Goal: Information Seeking & Learning: Learn about a topic

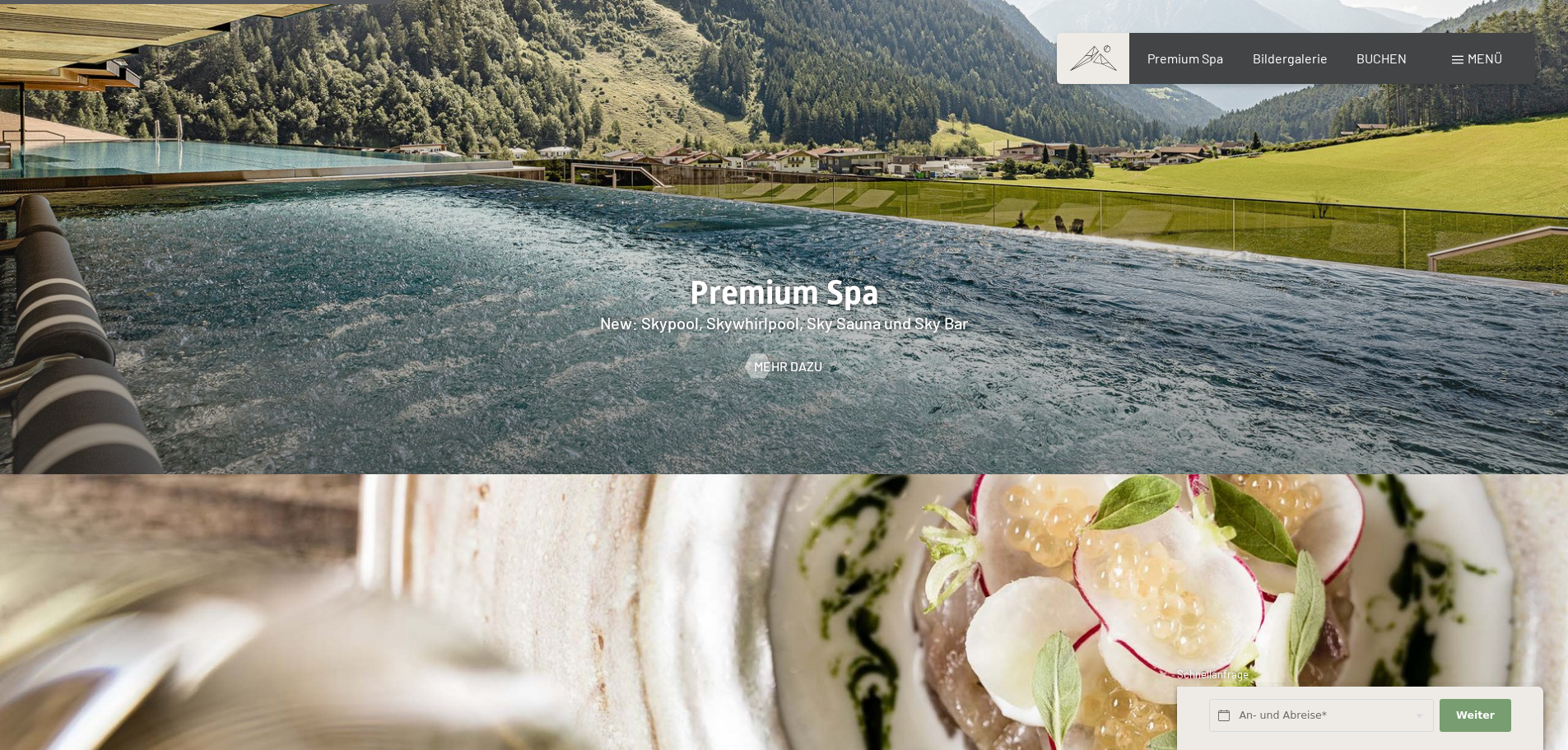
scroll to position [2470, 0]
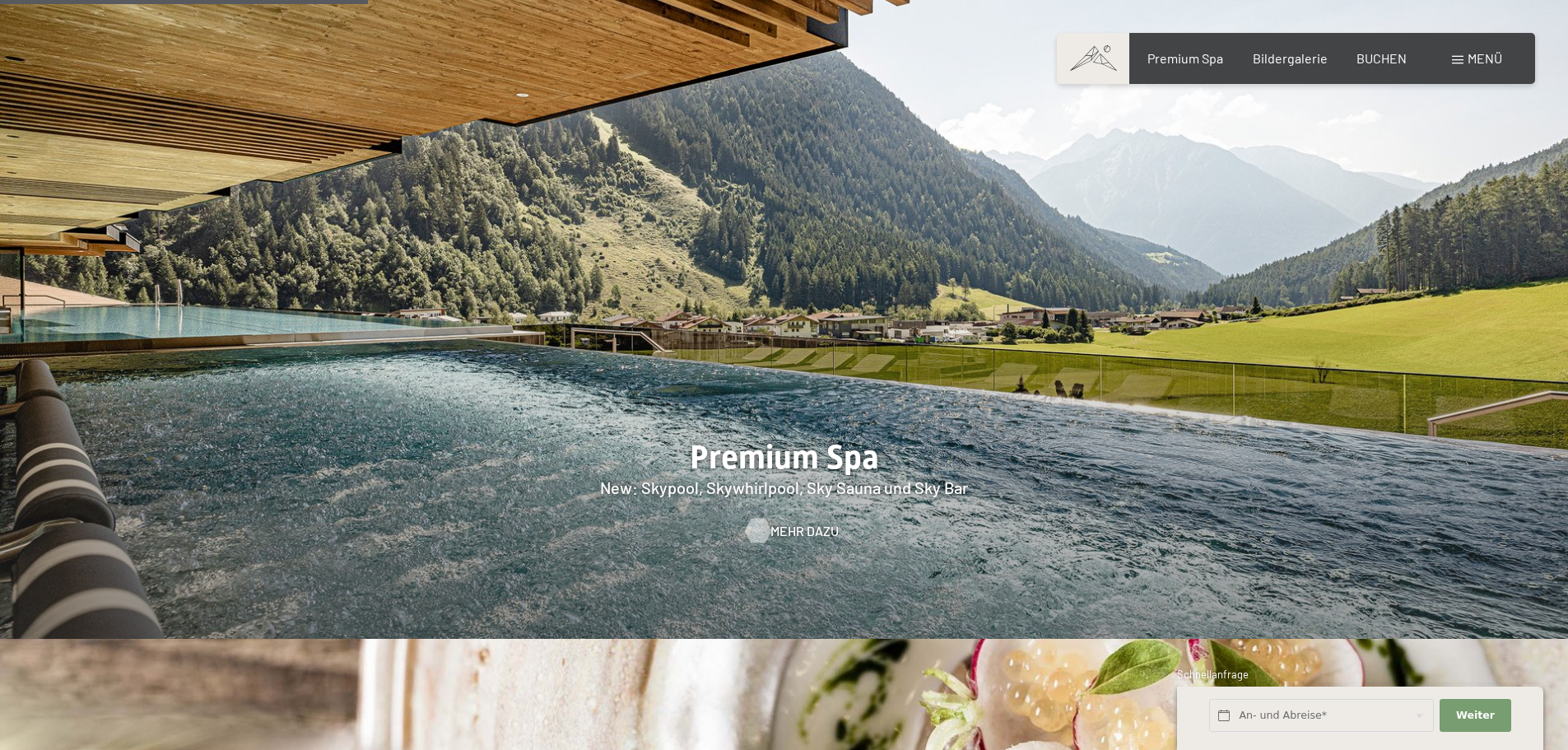
click at [788, 522] on span "Mehr dazu" at bounding box center [804, 531] width 68 height 18
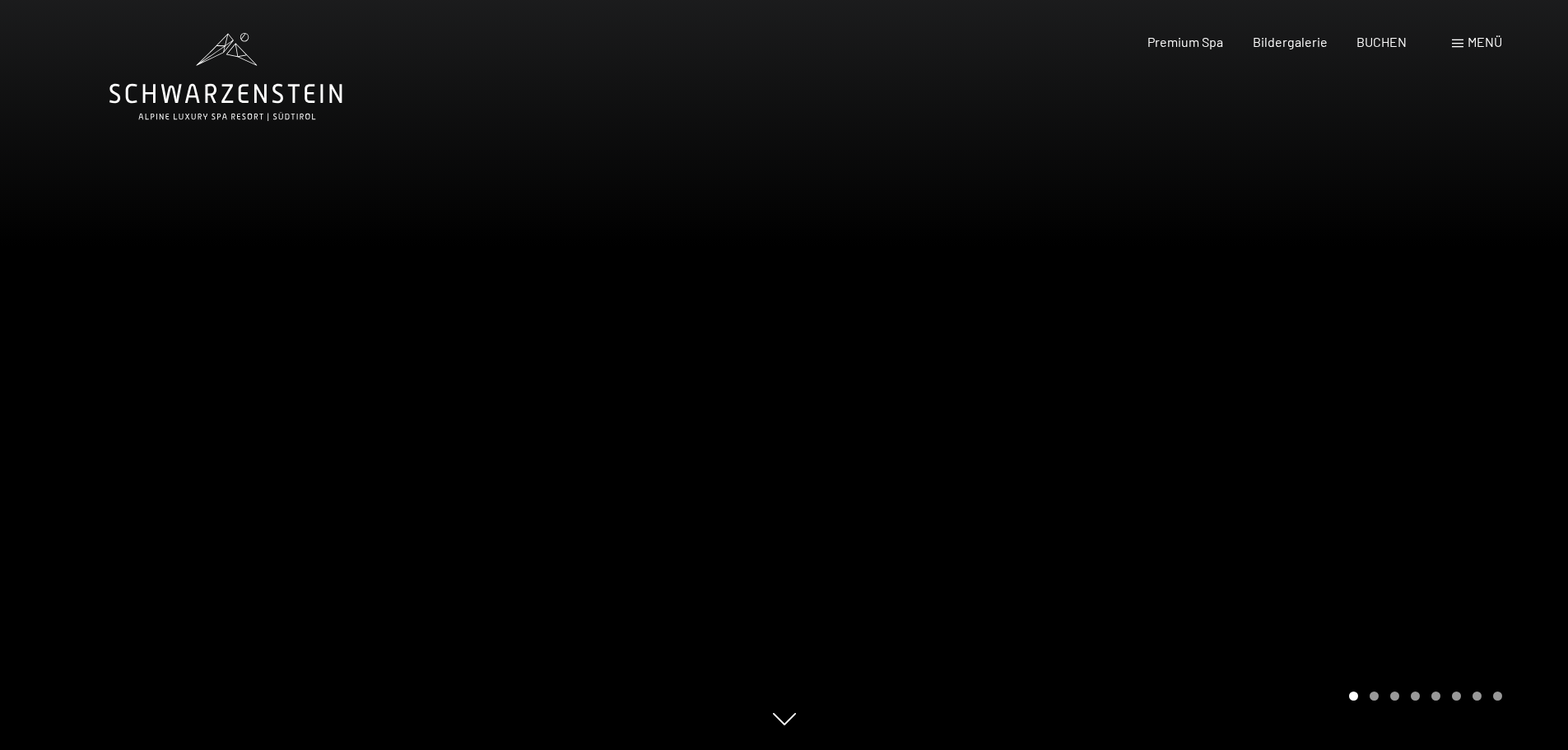
click at [1489, 472] on div at bounding box center [1176, 375] width 784 height 750
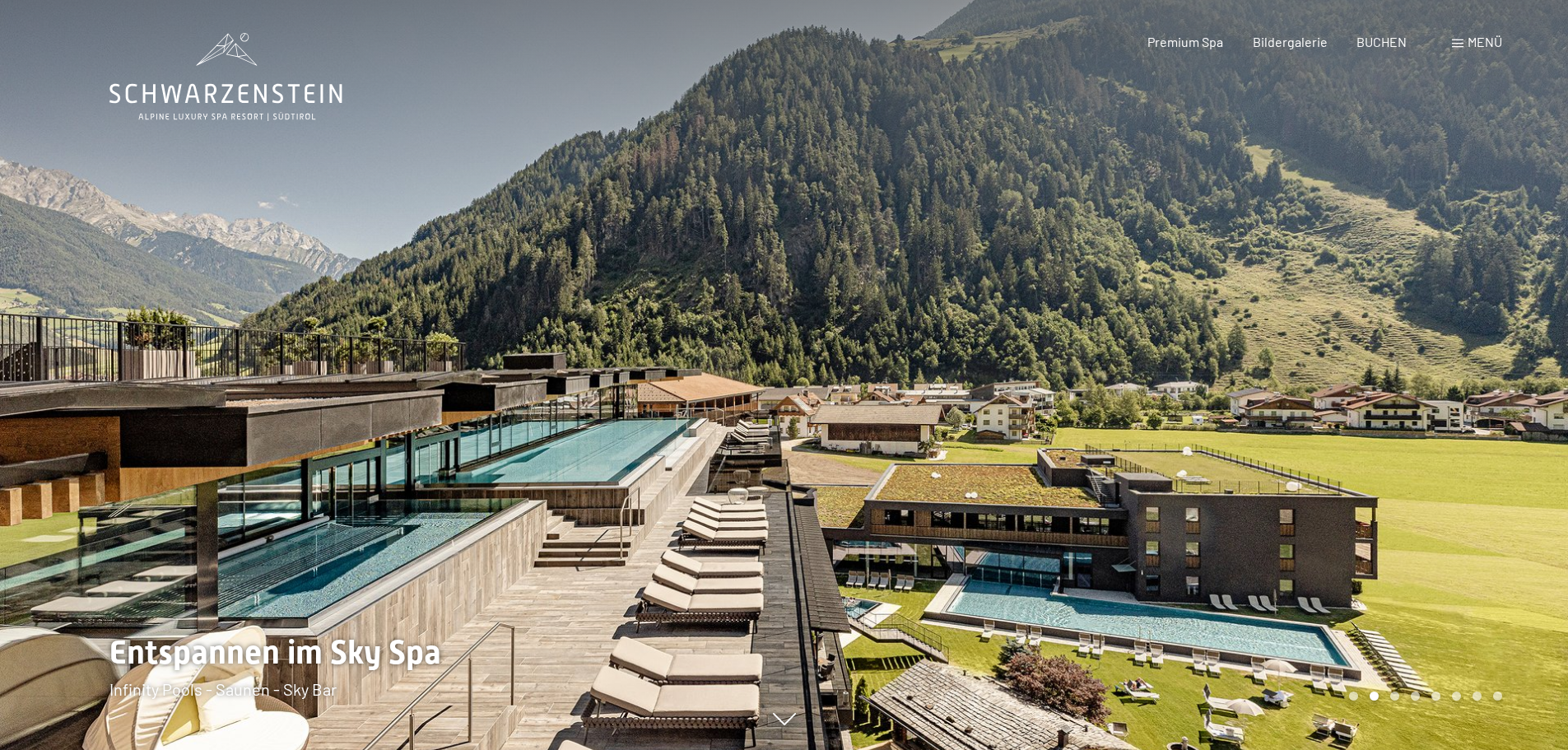
click at [1489, 472] on div at bounding box center [1176, 375] width 784 height 750
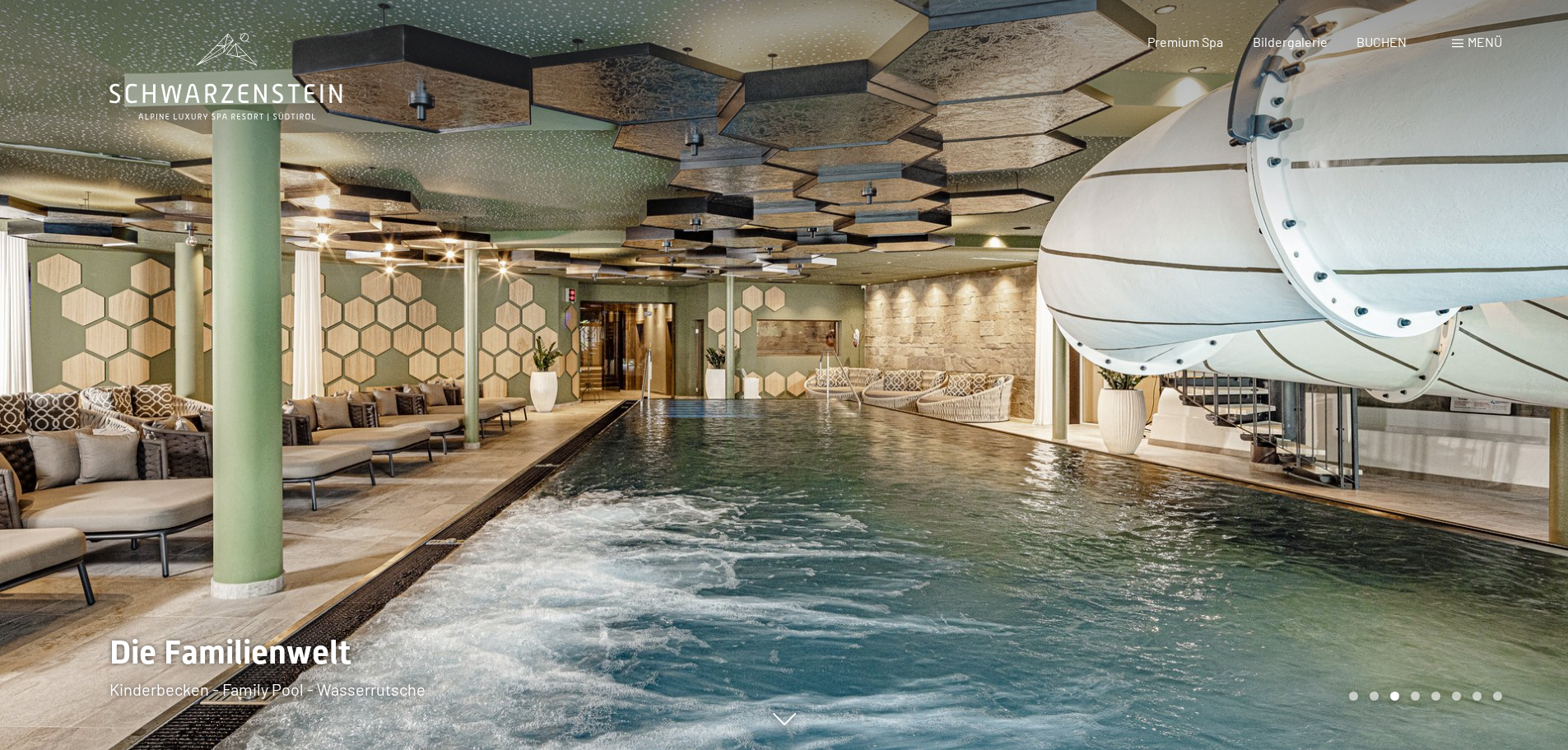
click at [1489, 472] on div at bounding box center [1176, 375] width 784 height 750
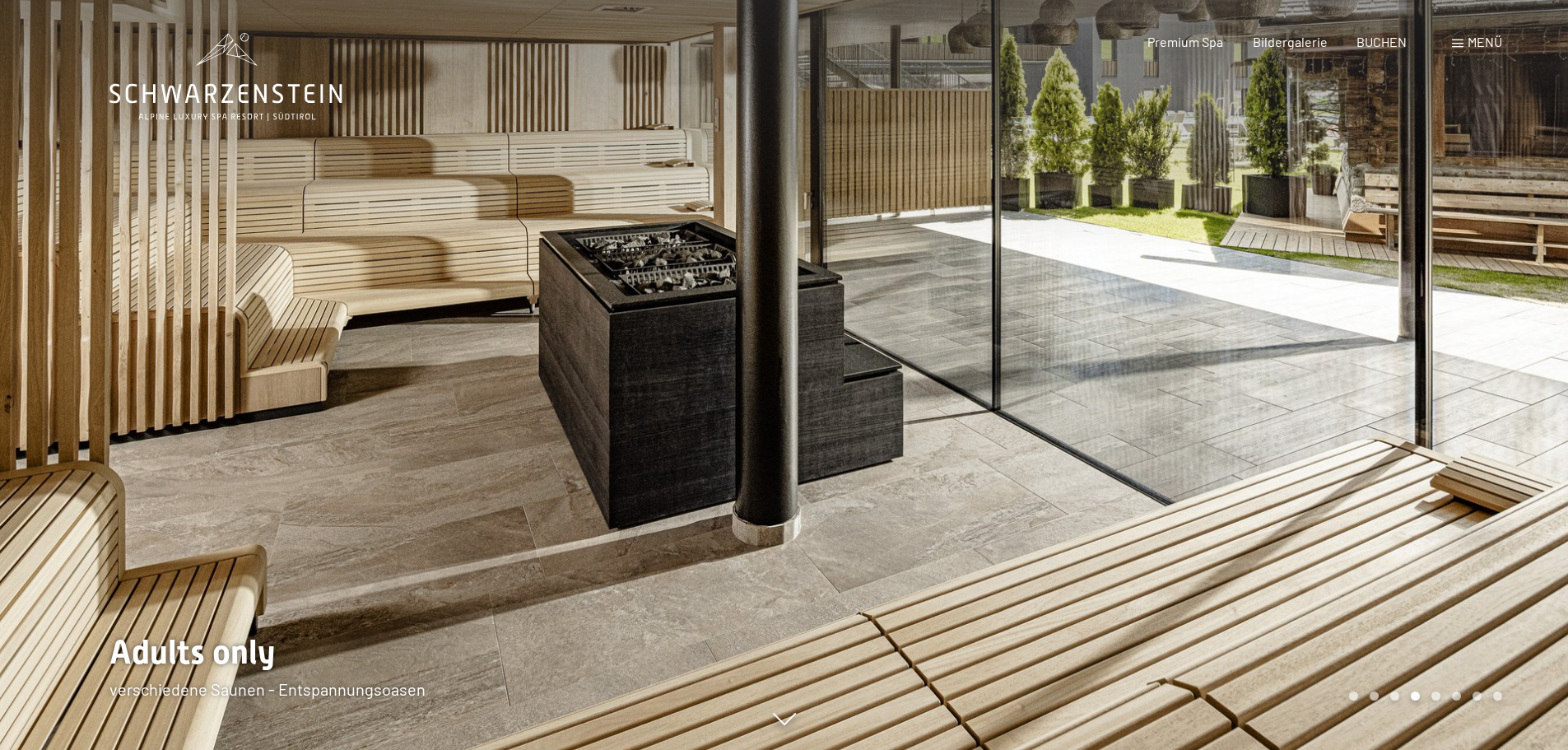
click at [1489, 472] on div at bounding box center [1176, 375] width 784 height 750
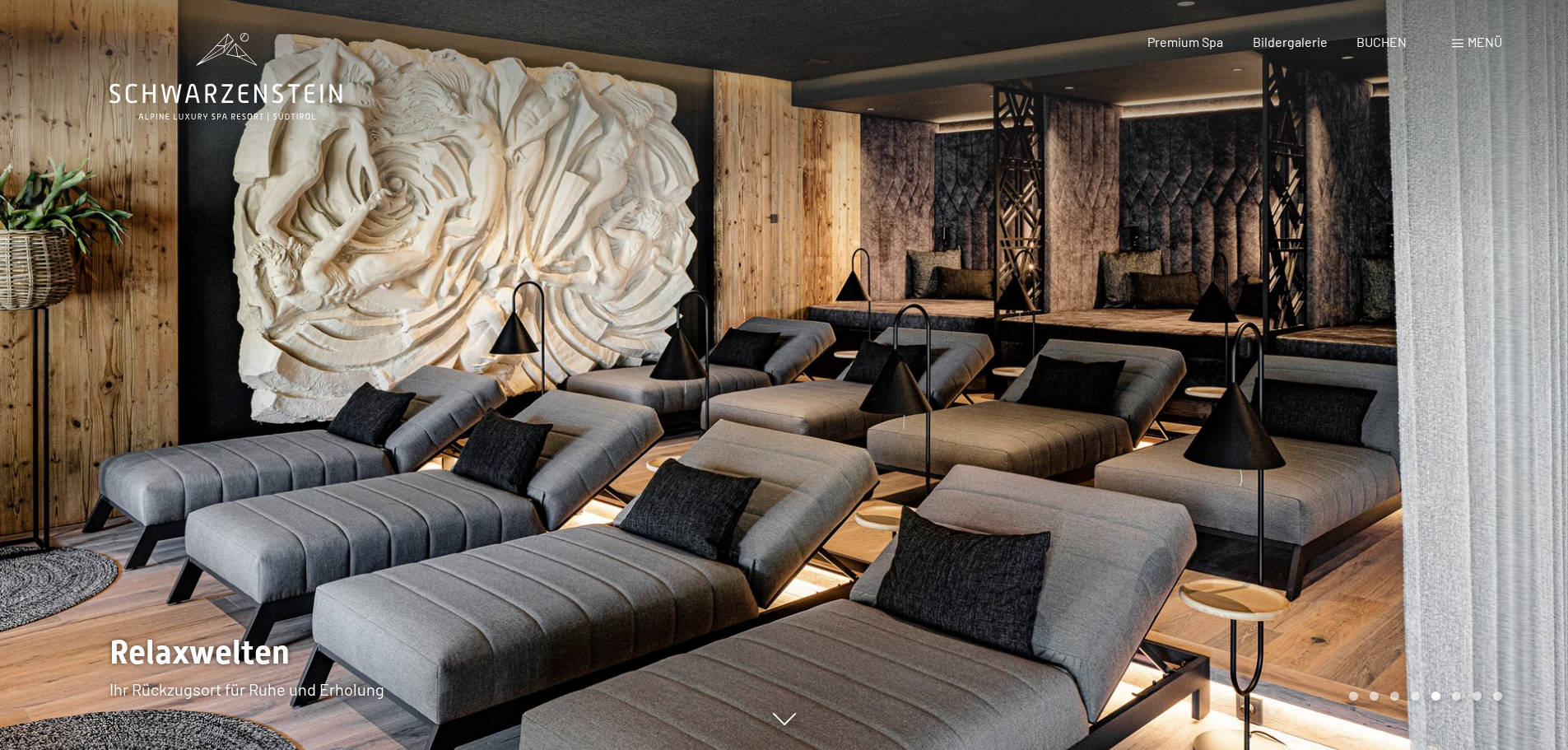
click at [1489, 472] on div at bounding box center [1176, 375] width 784 height 750
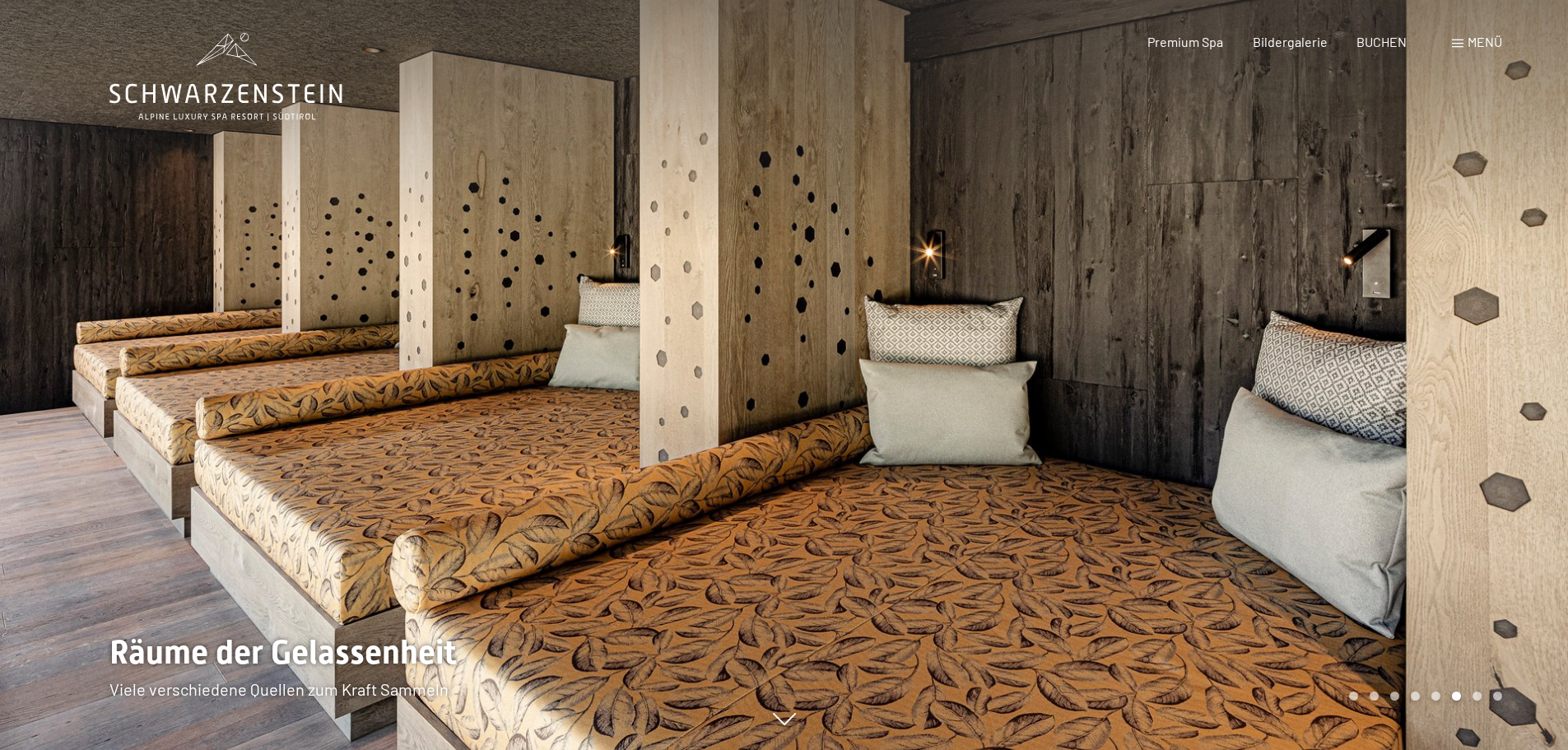
click at [1489, 472] on div at bounding box center [1176, 375] width 784 height 750
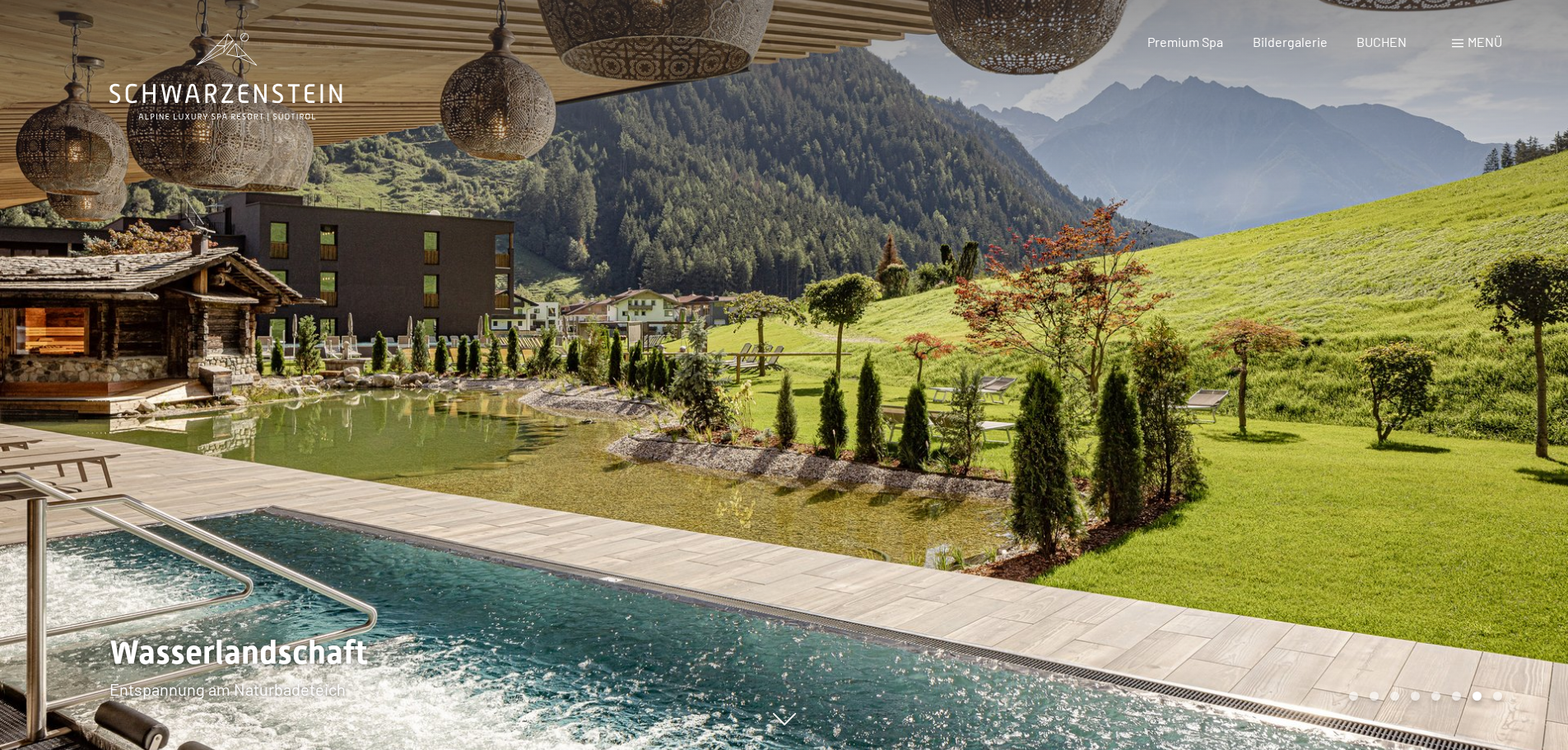
click at [1489, 472] on div at bounding box center [1176, 375] width 784 height 750
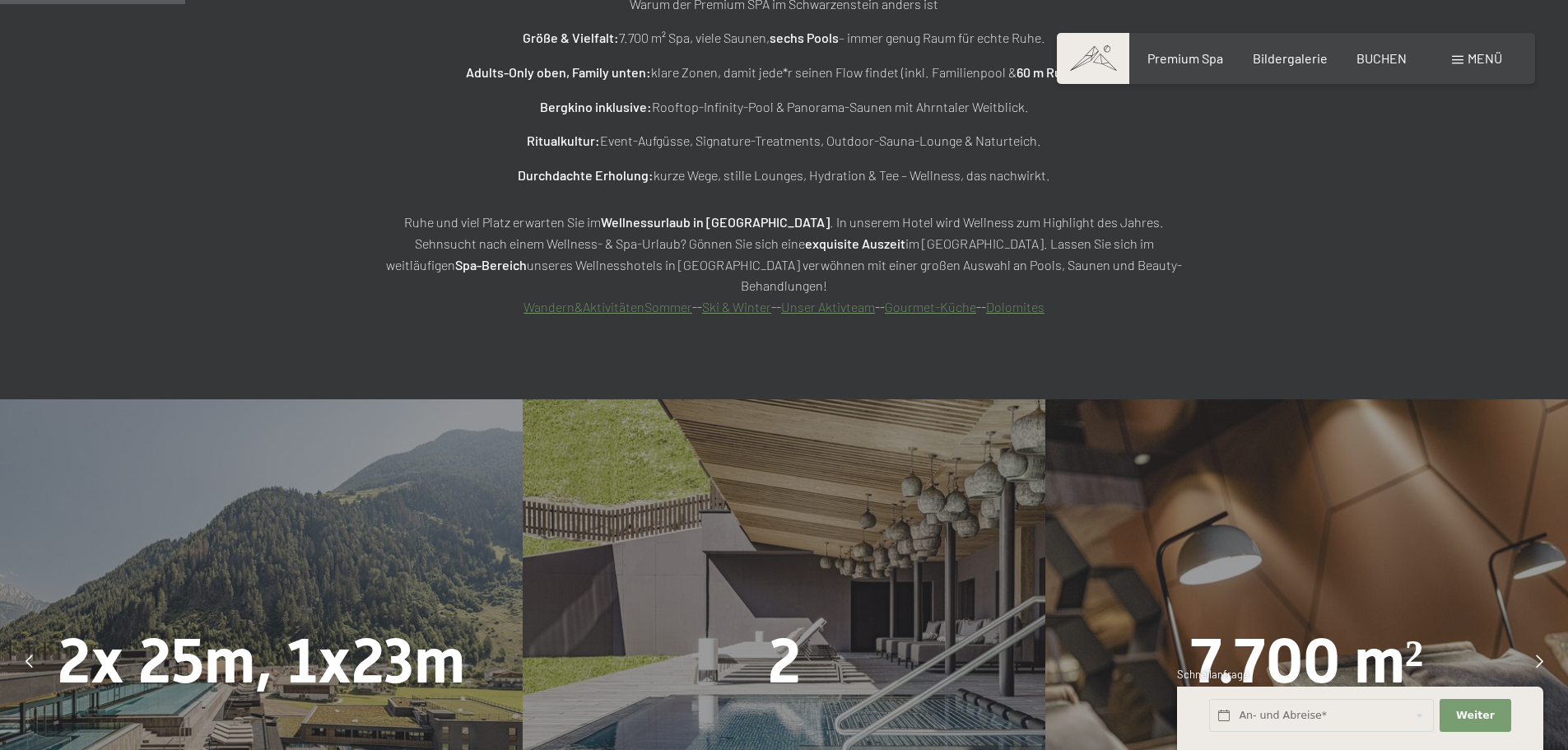
scroll to position [1482, 0]
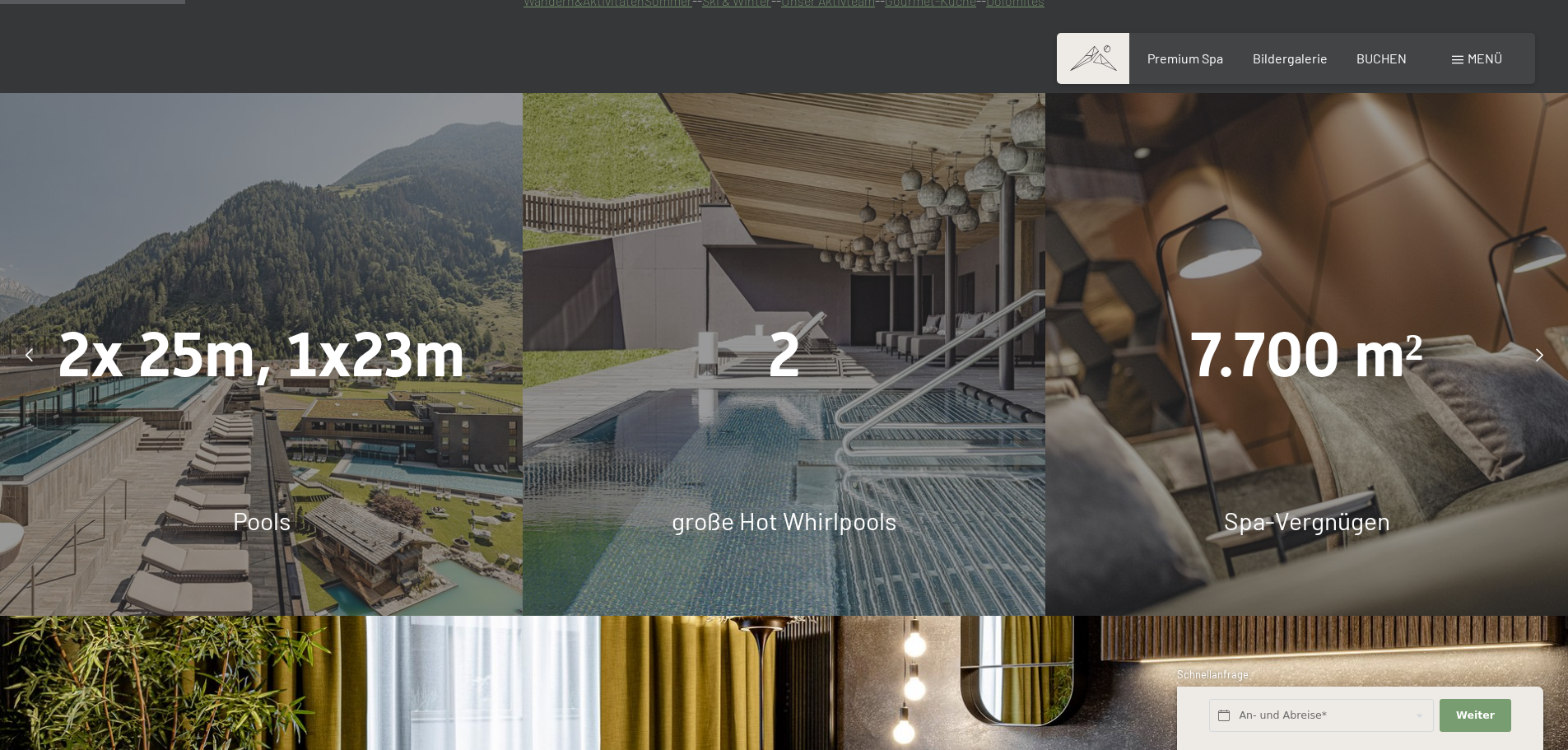
click at [170, 319] on span "2x 25m, 1x23m" at bounding box center [261, 355] width 408 height 73
click at [409, 402] on div "2x 25m, 1x23m Pools" at bounding box center [261, 354] width 522 height 522
click at [725, 312] on div "2" at bounding box center [784, 355] width 522 height 88
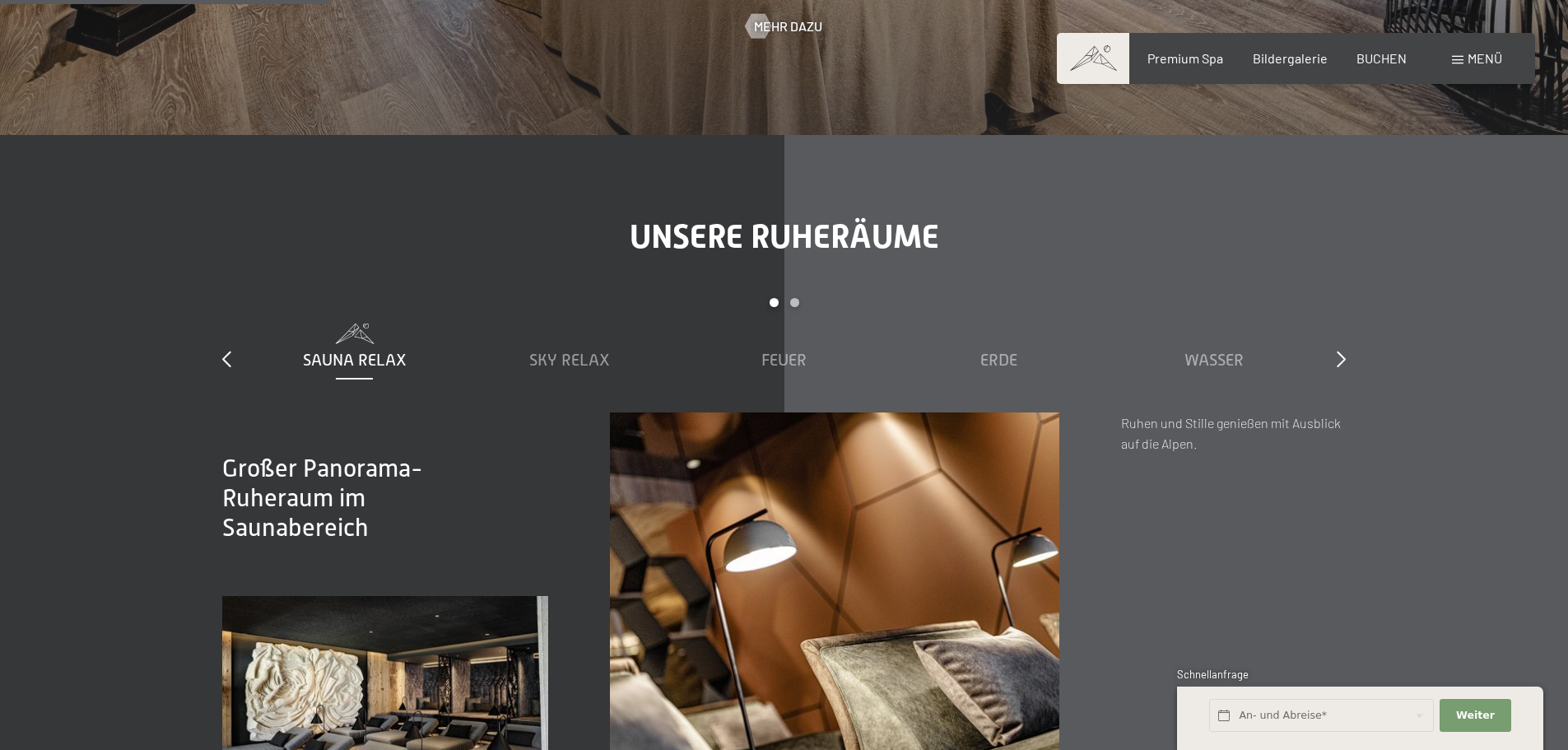
scroll to position [2717, 0]
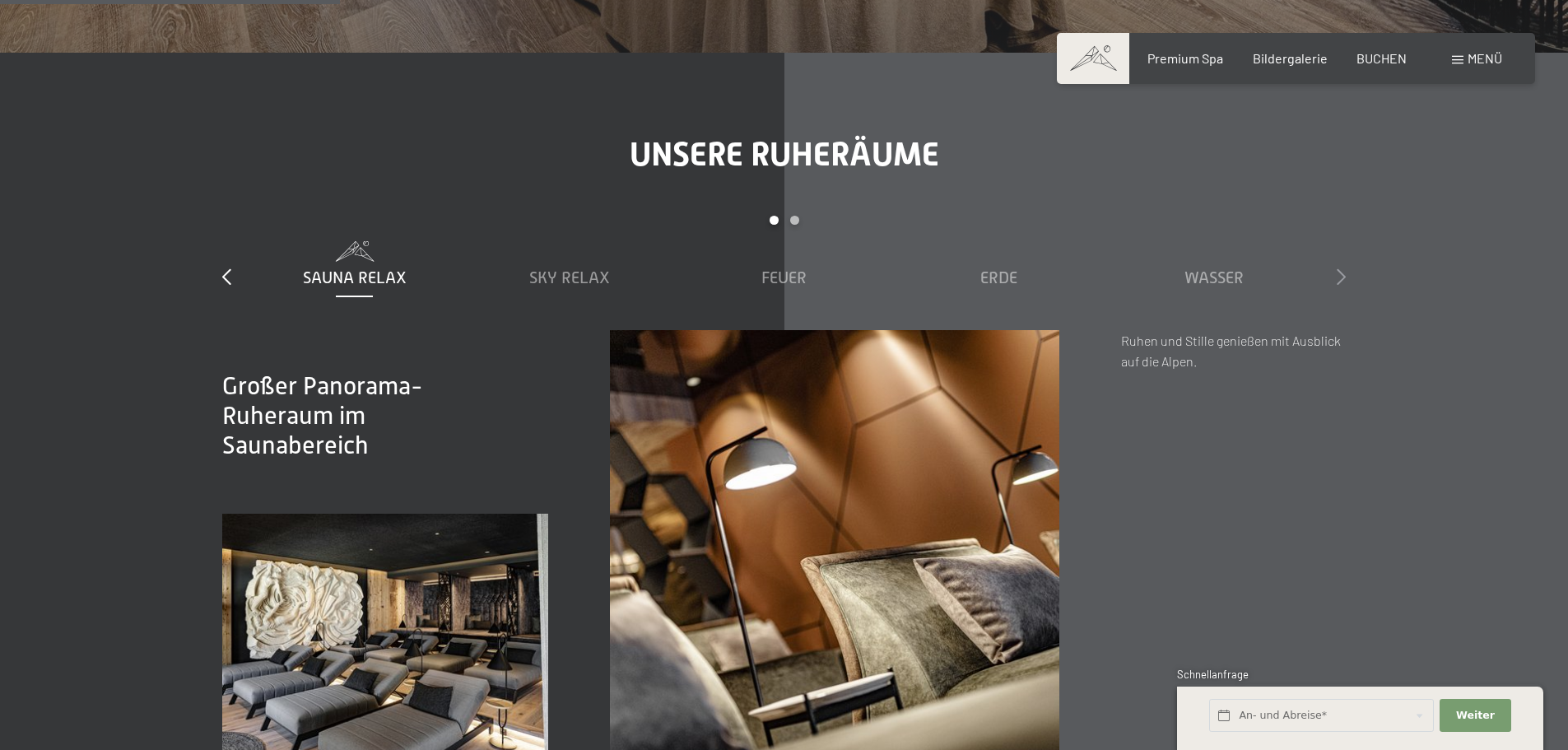
click at [1341, 269] on icon at bounding box center [1341, 277] width 9 height 17
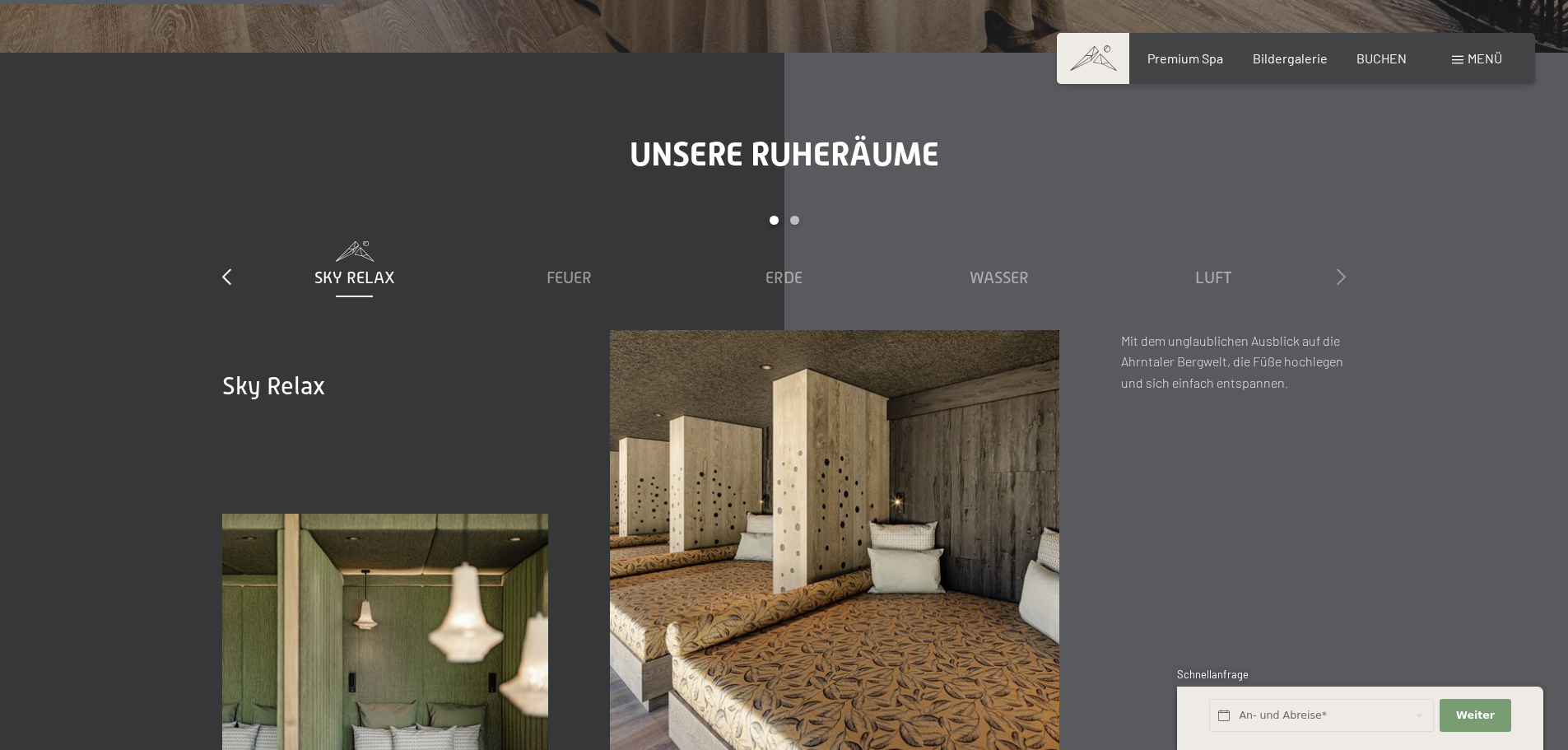
click at [1341, 269] on icon at bounding box center [1341, 277] width 9 height 17
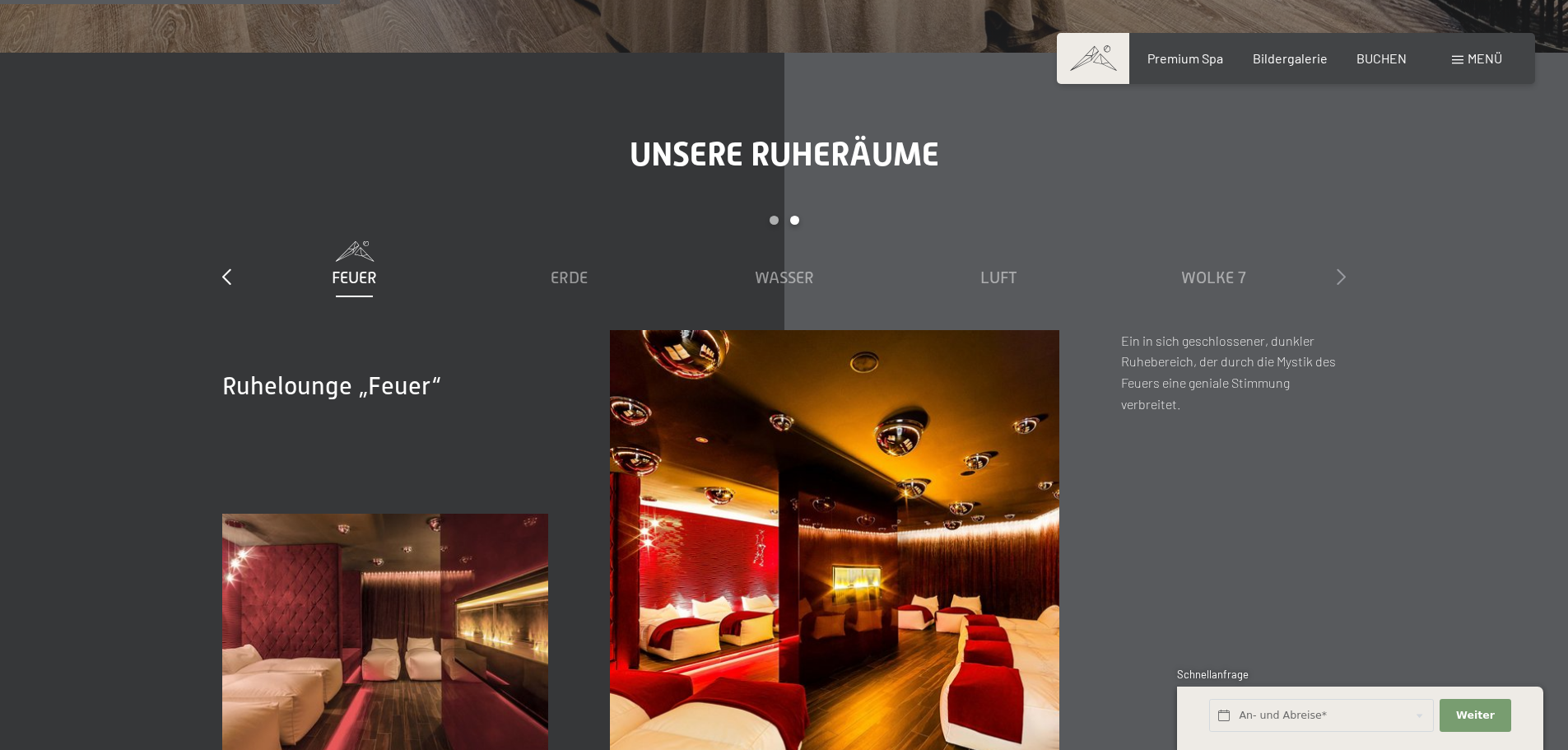
click at [1341, 269] on icon at bounding box center [1341, 277] width 9 height 17
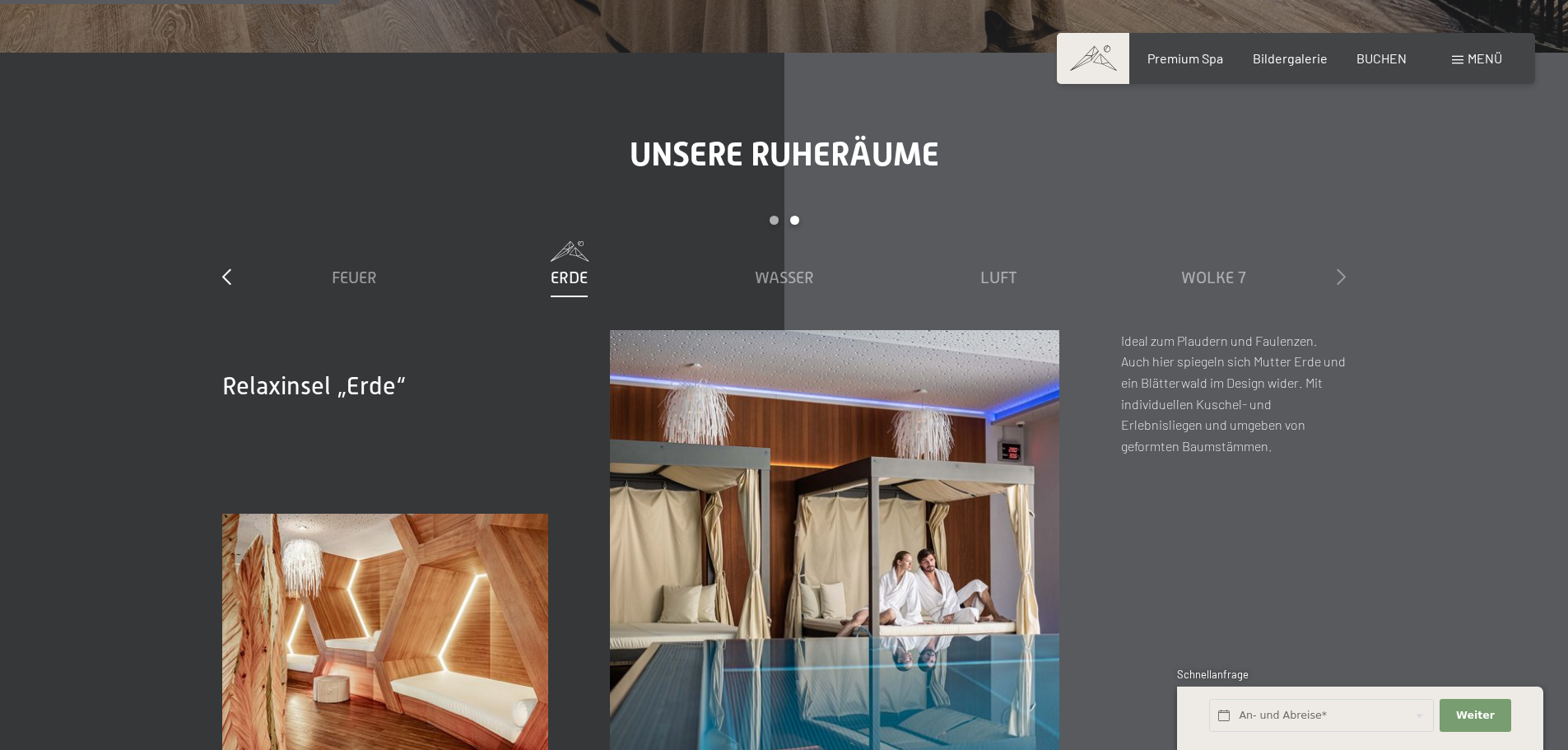
click at [1341, 269] on icon at bounding box center [1341, 277] width 9 height 17
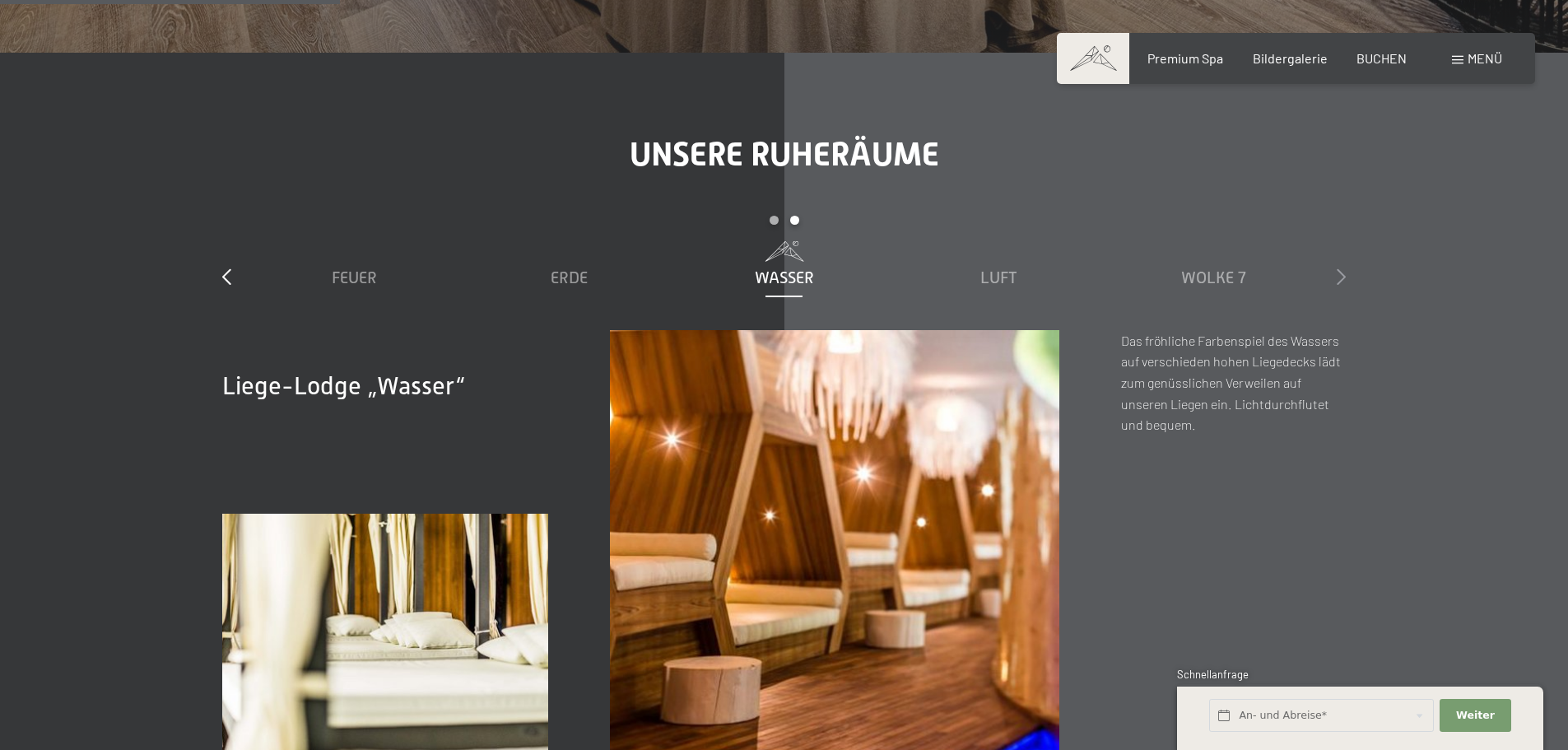
click at [1341, 269] on icon at bounding box center [1341, 277] width 9 height 17
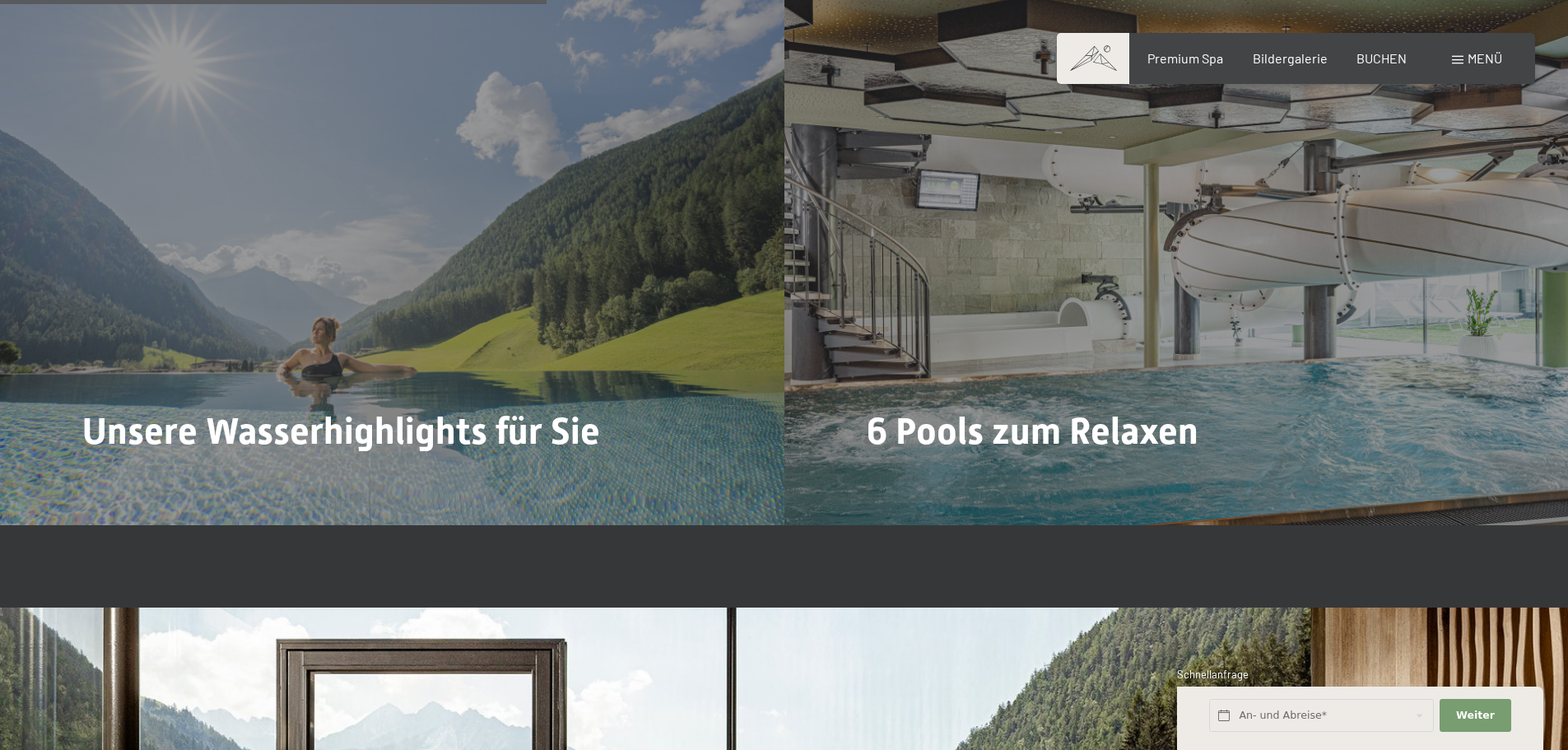
scroll to position [4611, 0]
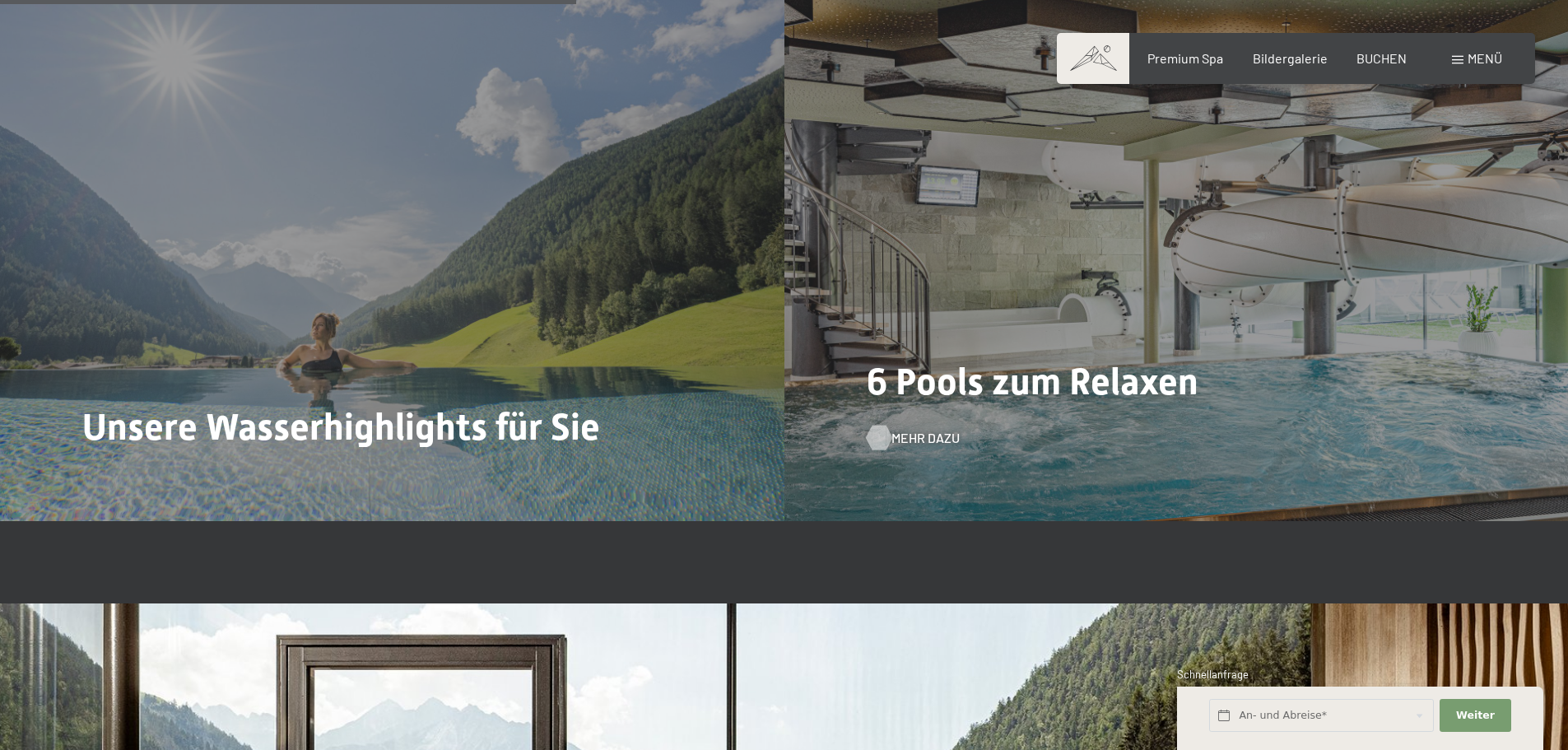
click at [907, 429] on span "Mehr dazu" at bounding box center [925, 438] width 68 height 18
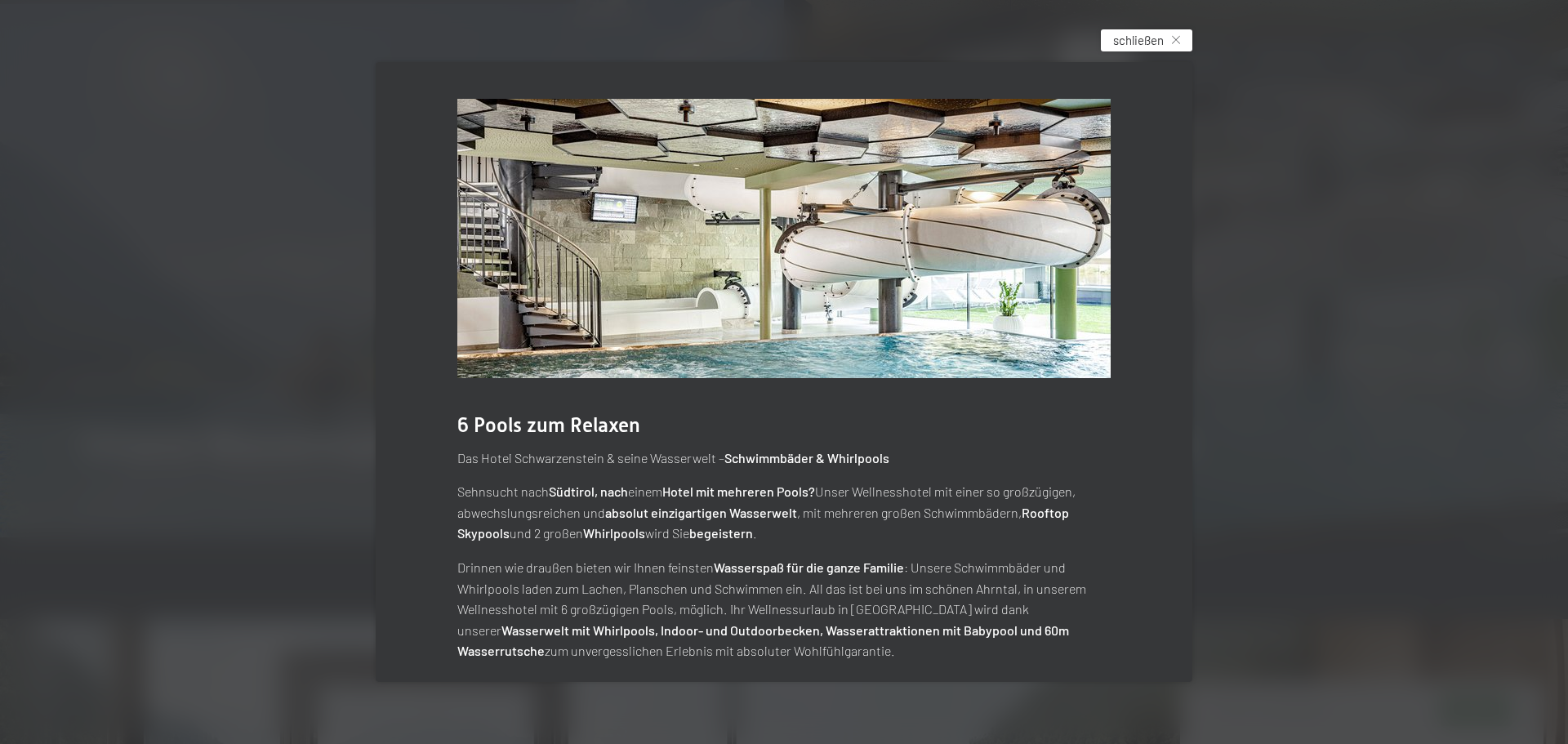
click at [1136, 36] on span "schließen" at bounding box center [1138, 40] width 51 height 18
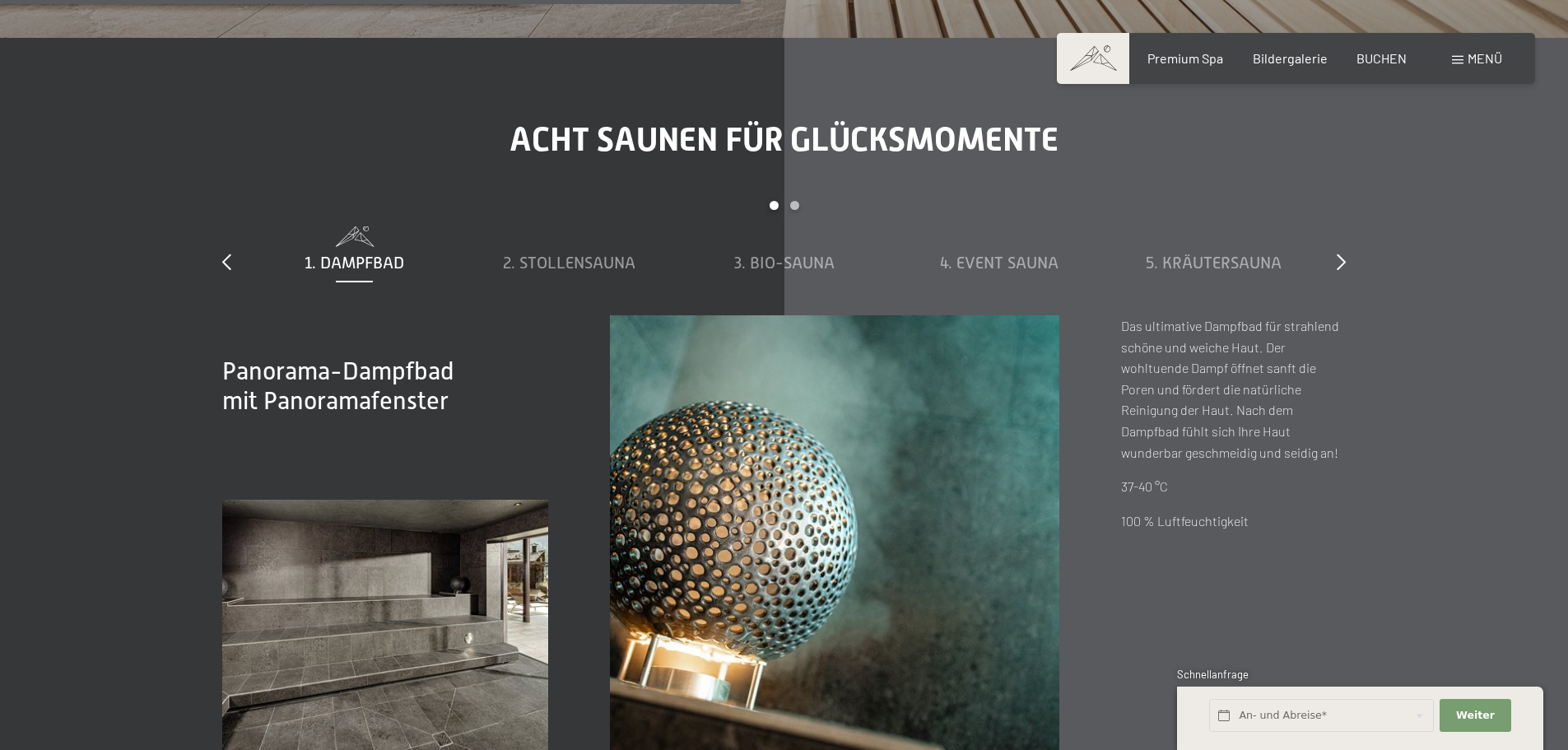
scroll to position [5928, 0]
click at [521, 225] on span at bounding box center [569, 235] width 199 height 21
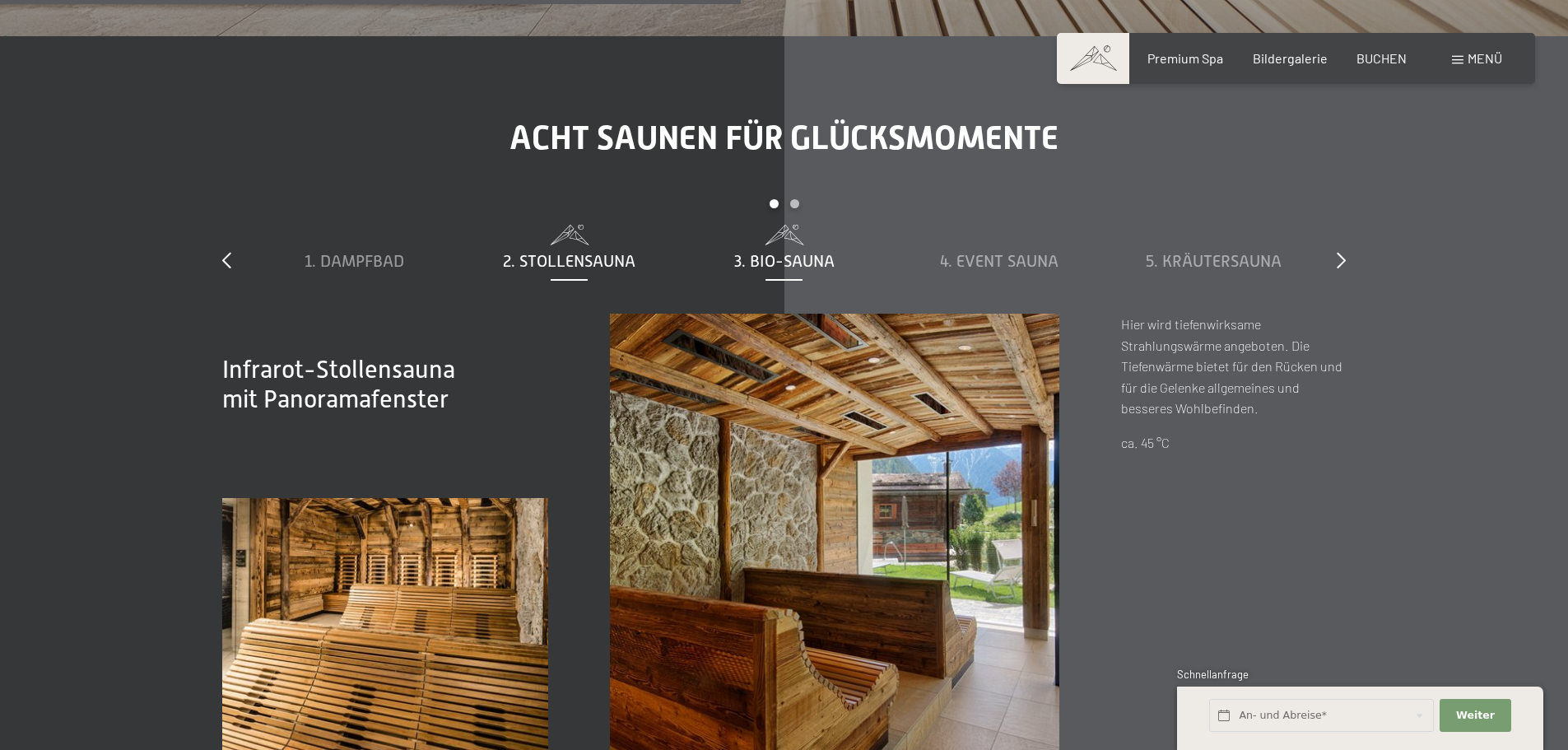
click at [771, 252] on span "3. Bio-Sauna" at bounding box center [784, 260] width 101 height 18
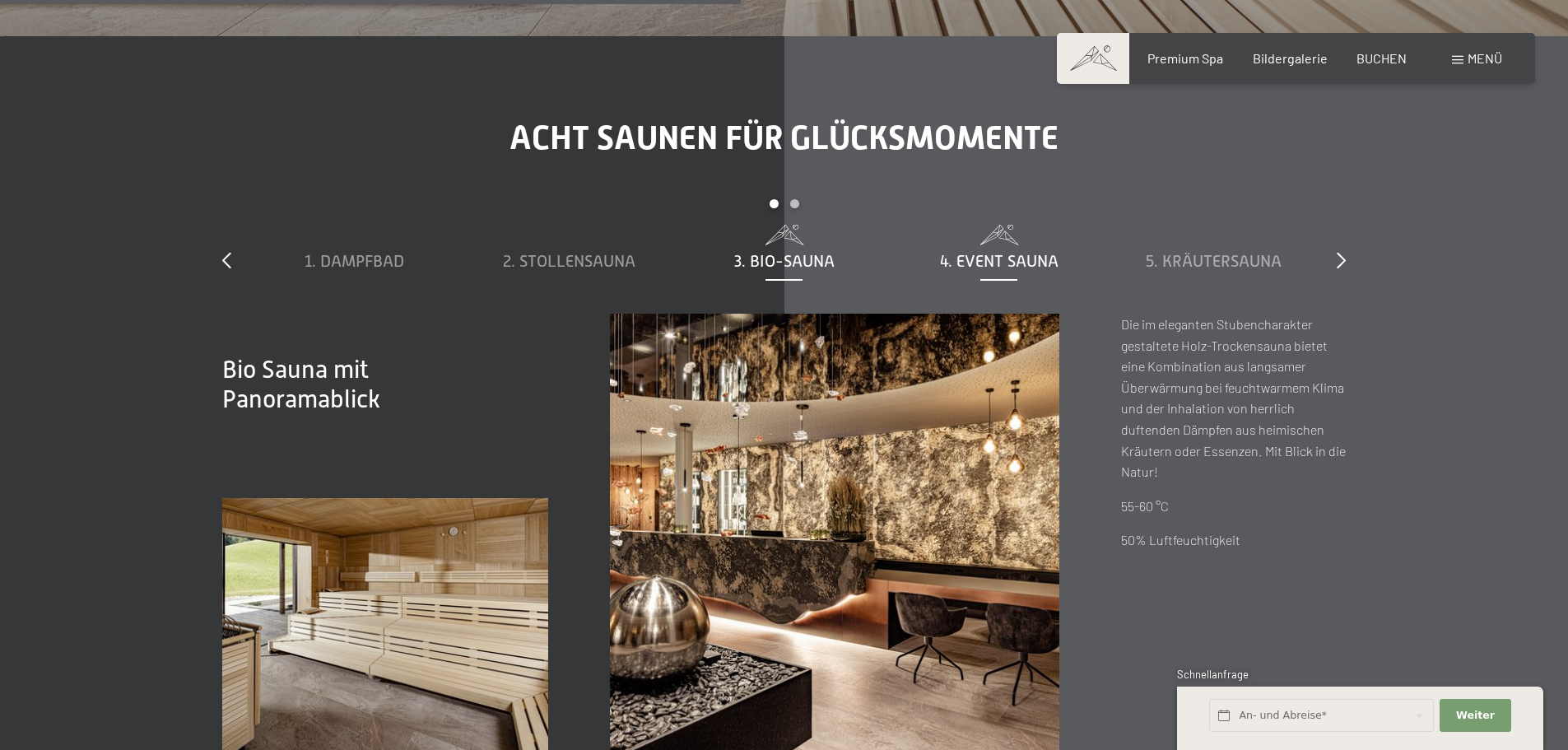
click at [1010, 252] on span "4. Event Sauna" at bounding box center [999, 260] width 118 height 18
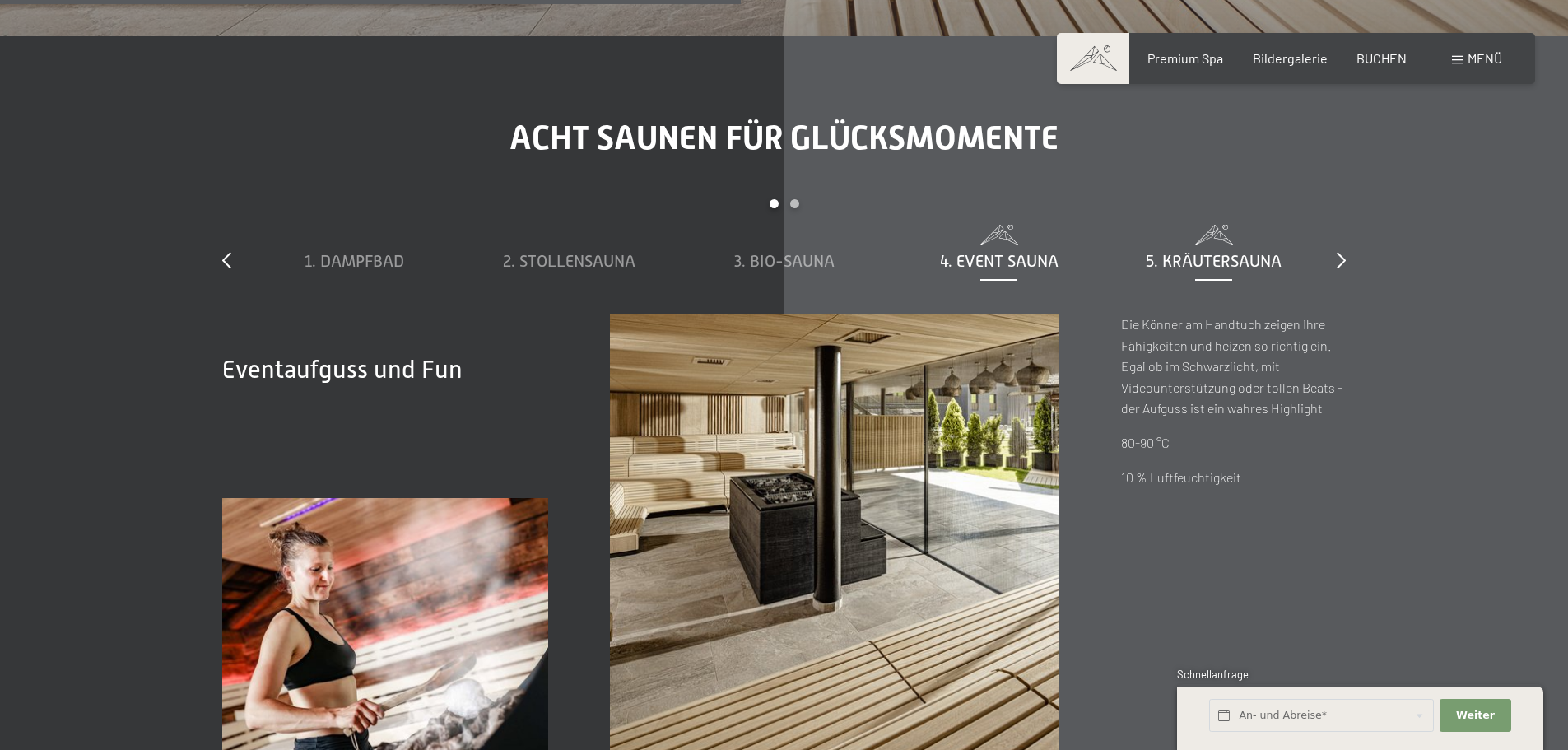
click at [1189, 252] on span "5. Kräutersauna" at bounding box center [1214, 260] width 136 height 18
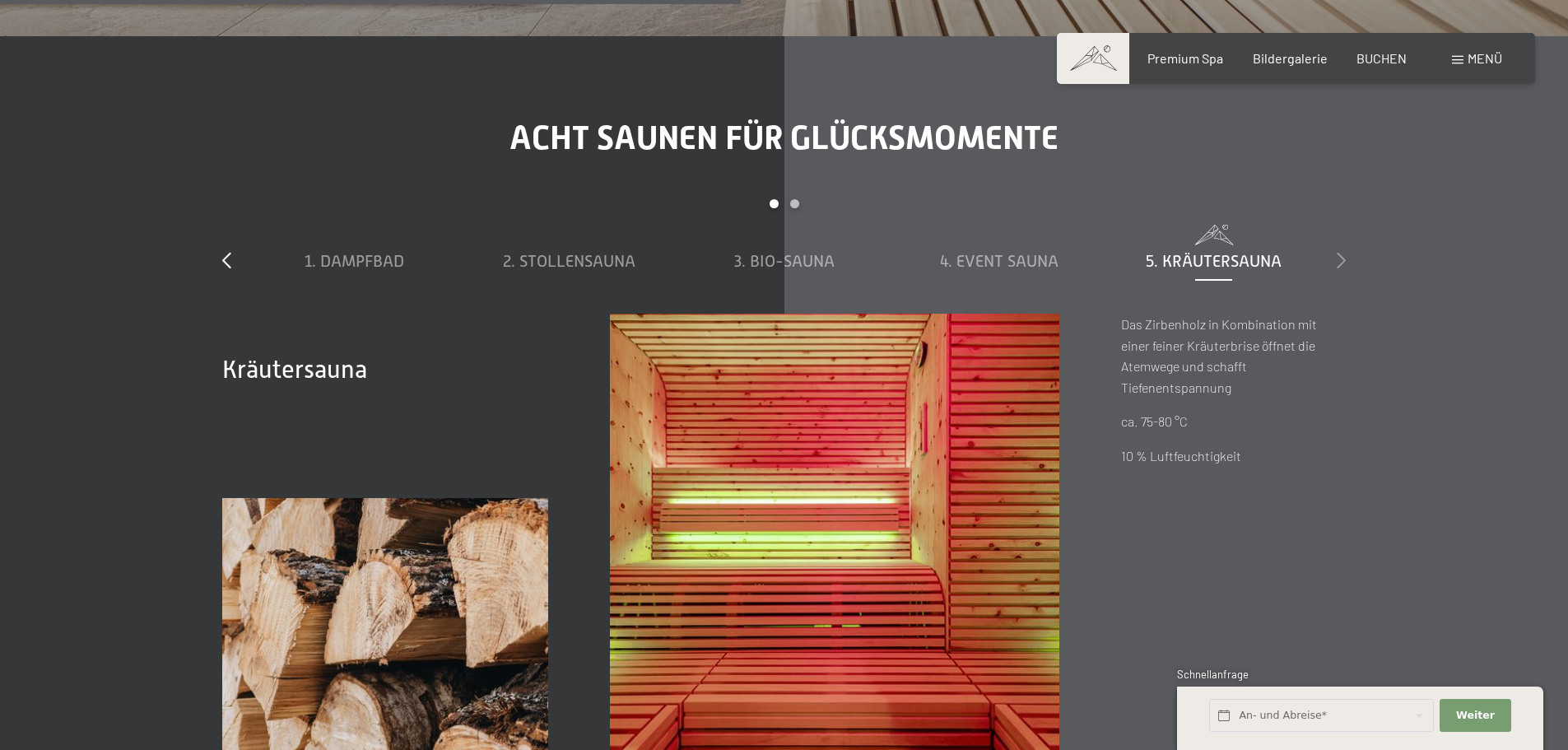
click at [1339, 252] on icon at bounding box center [1341, 260] width 9 height 17
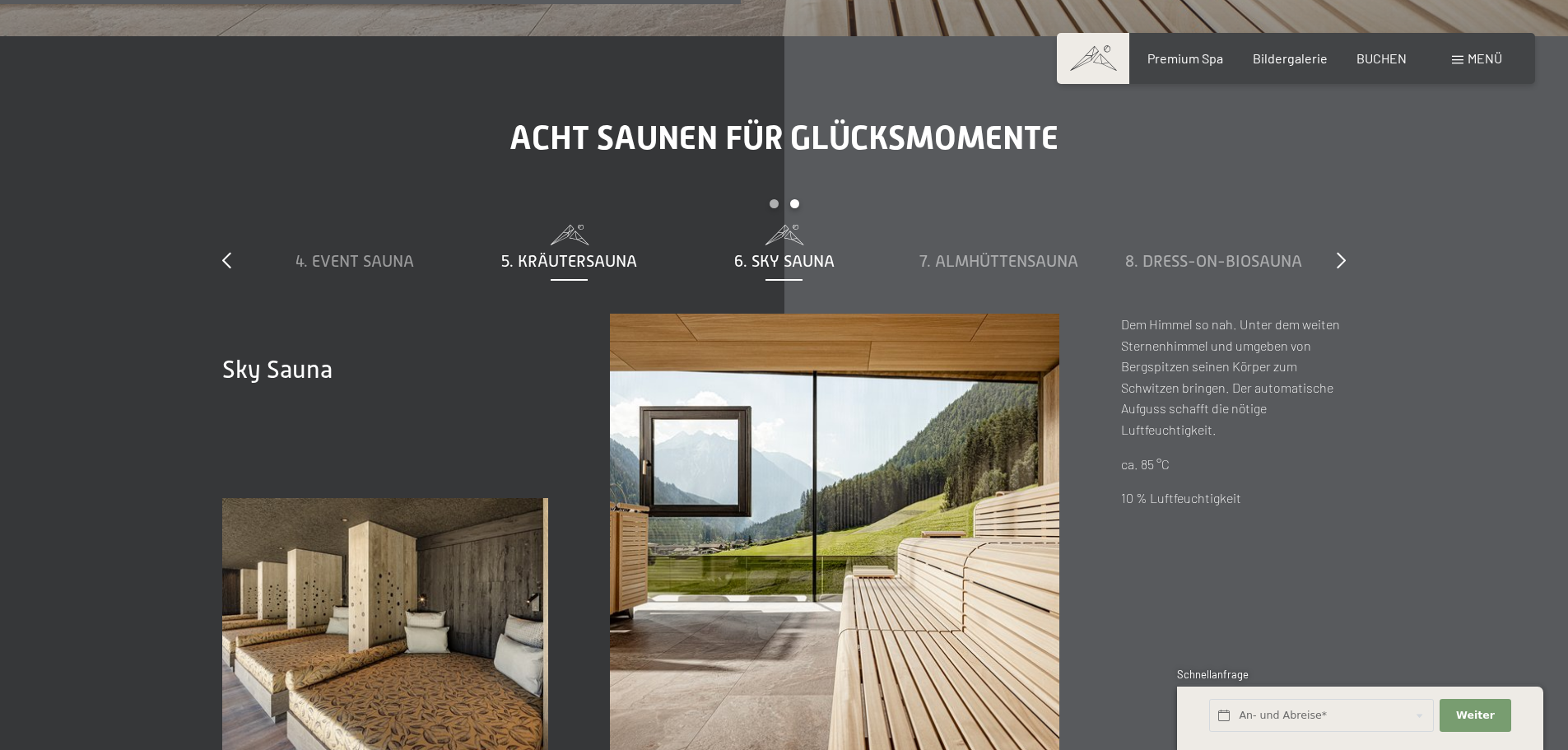
click at [502, 252] on span "5. Kräutersauna" at bounding box center [570, 260] width 136 height 18
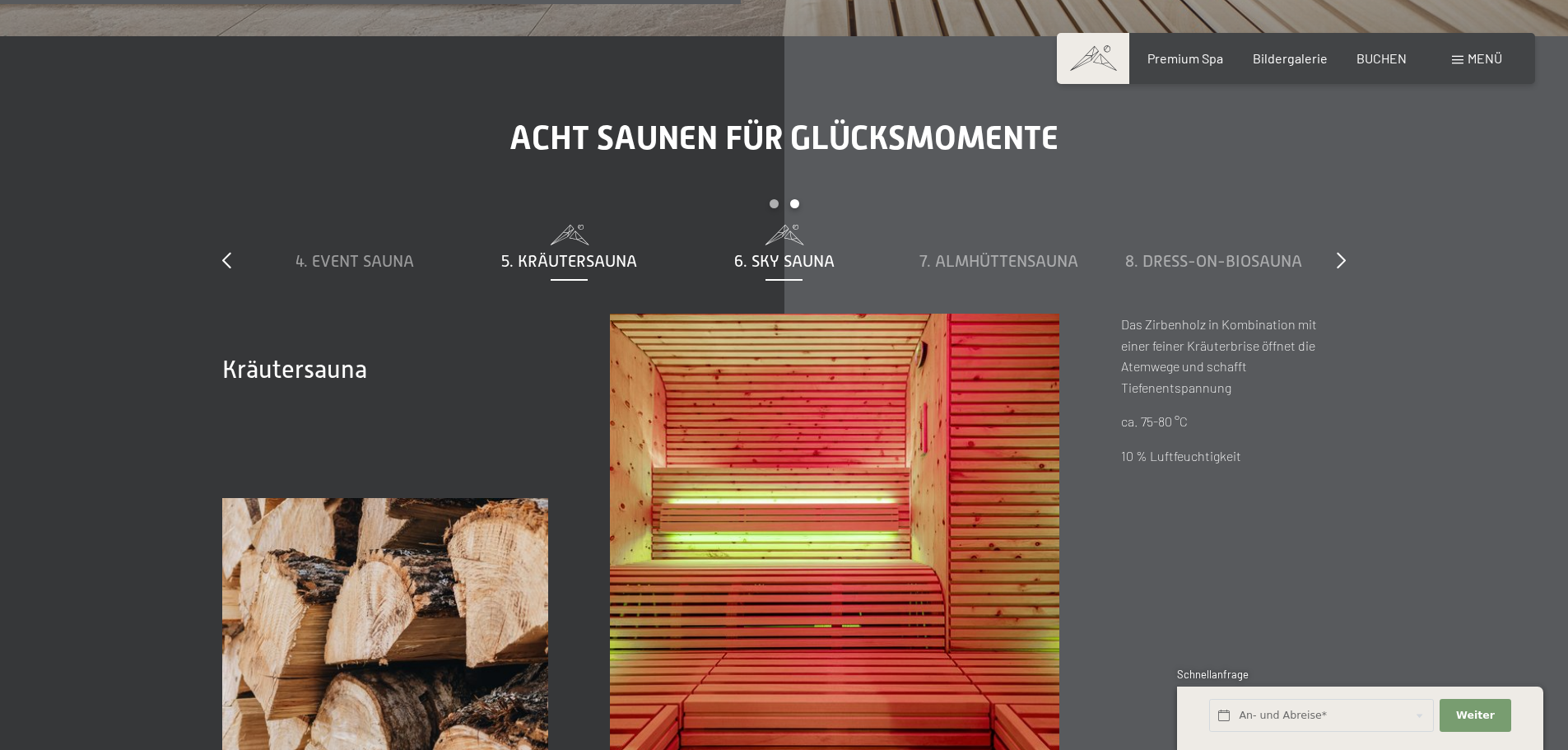
click at [806, 249] on div "6. Sky Sauna" at bounding box center [784, 260] width 199 height 23
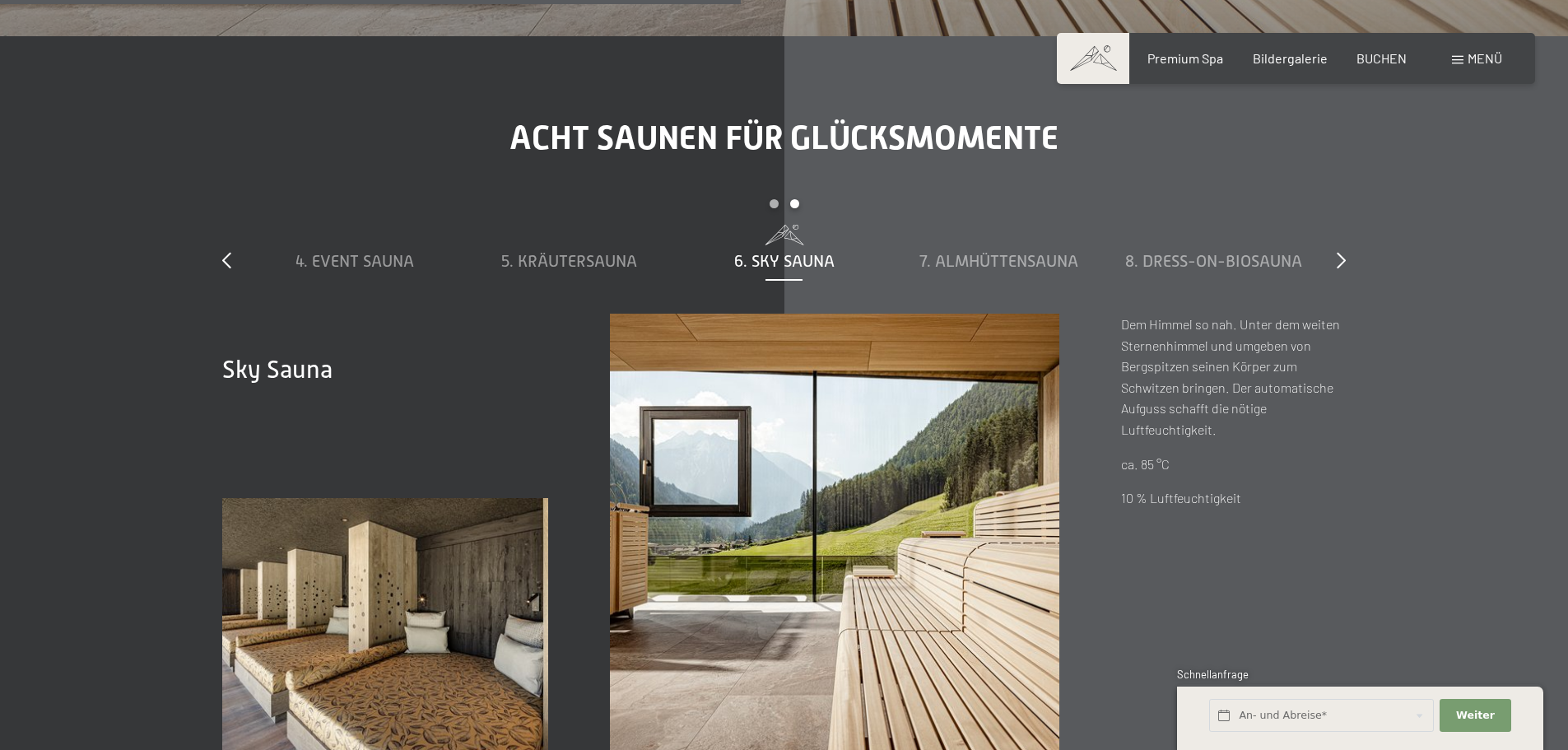
click at [957, 225] on div "1. Dampfbad 2. Stollensauna 3. Bio-Sauna 4. Event Sauna 5. Kräutersauna 6. Sky …" at bounding box center [784, 269] width 1075 height 89
click at [1209, 252] on span "8. Dress-on-Biosauna" at bounding box center [1214, 260] width 177 height 18
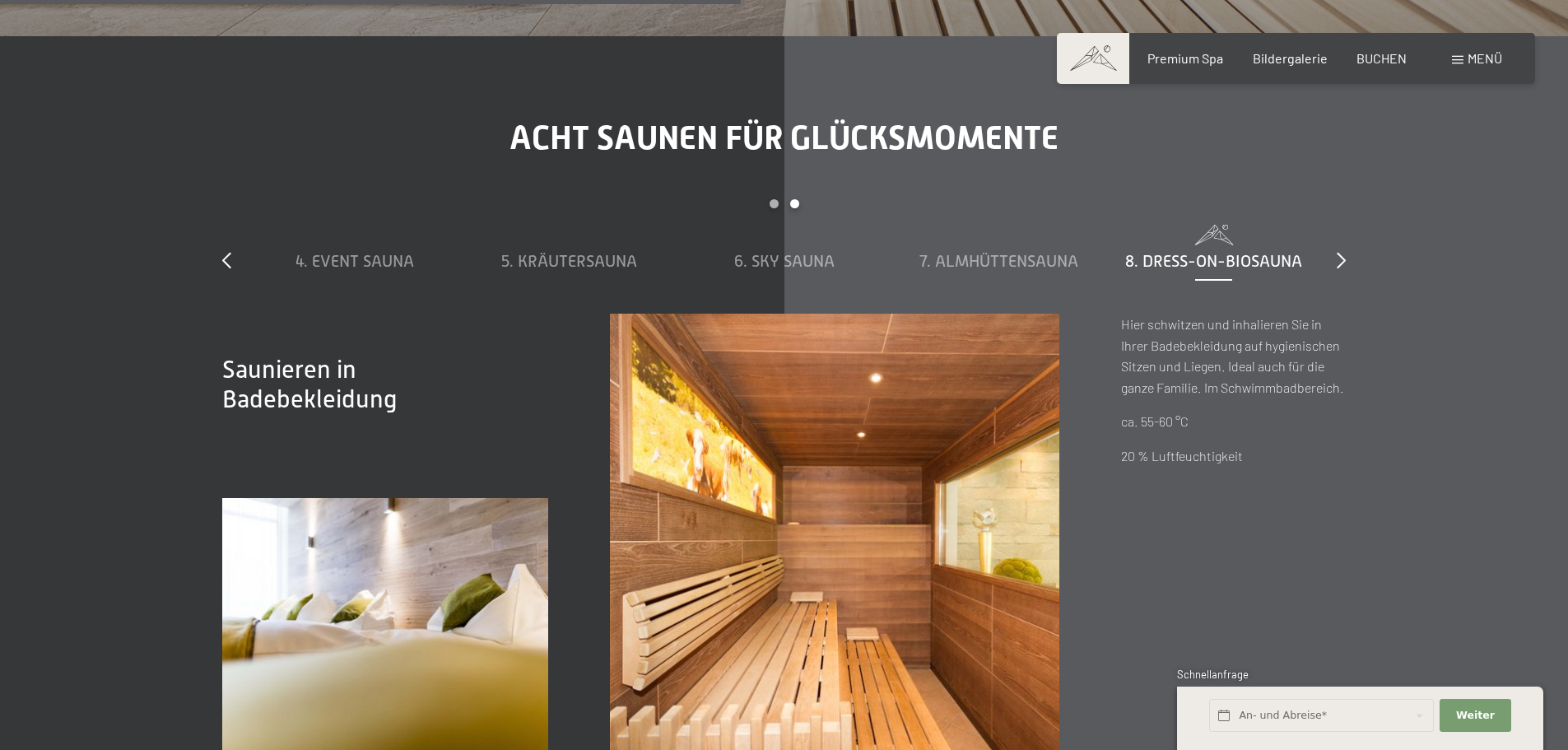
click at [1334, 200] on div "slide 4 to 8 of 8 1. Dampfbad 2. Stollensauna 3. Bio-Sauna 4. Event Sauna 5. Kr…" at bounding box center [784, 257] width 1124 height 115
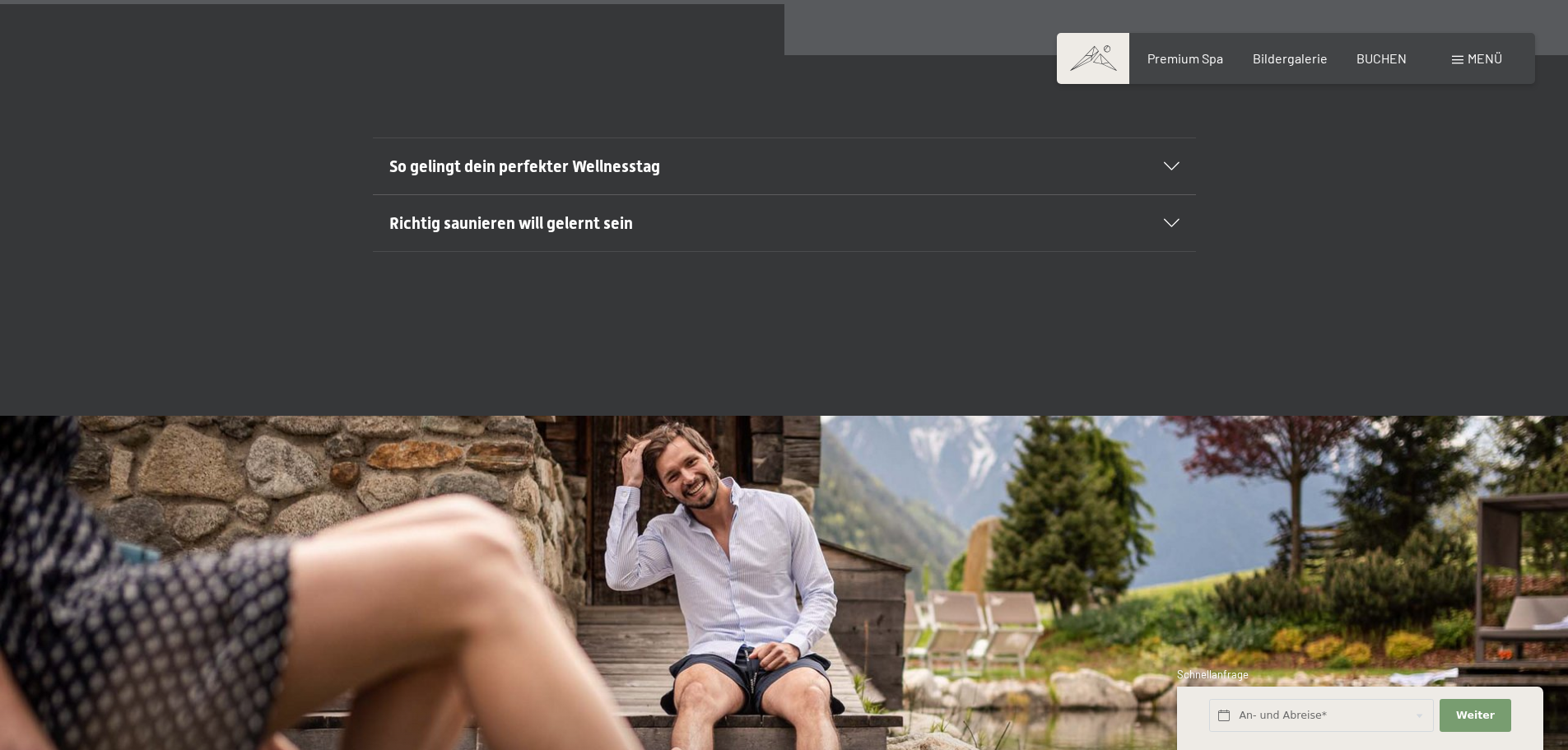
scroll to position [6752, 0]
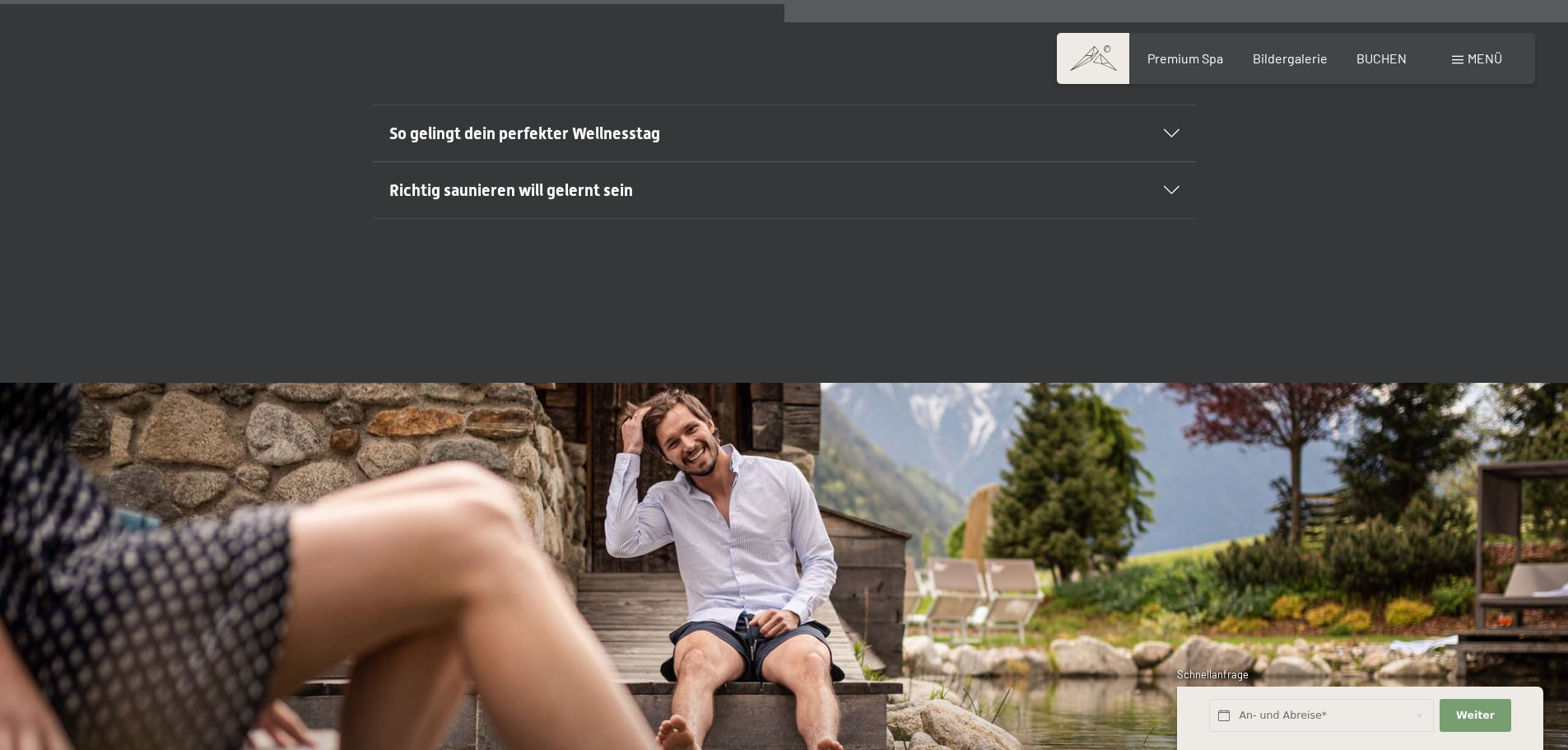
click at [578, 180] on span "Richtig saunieren will gelernt sein" at bounding box center [510, 189] width 243 height 20
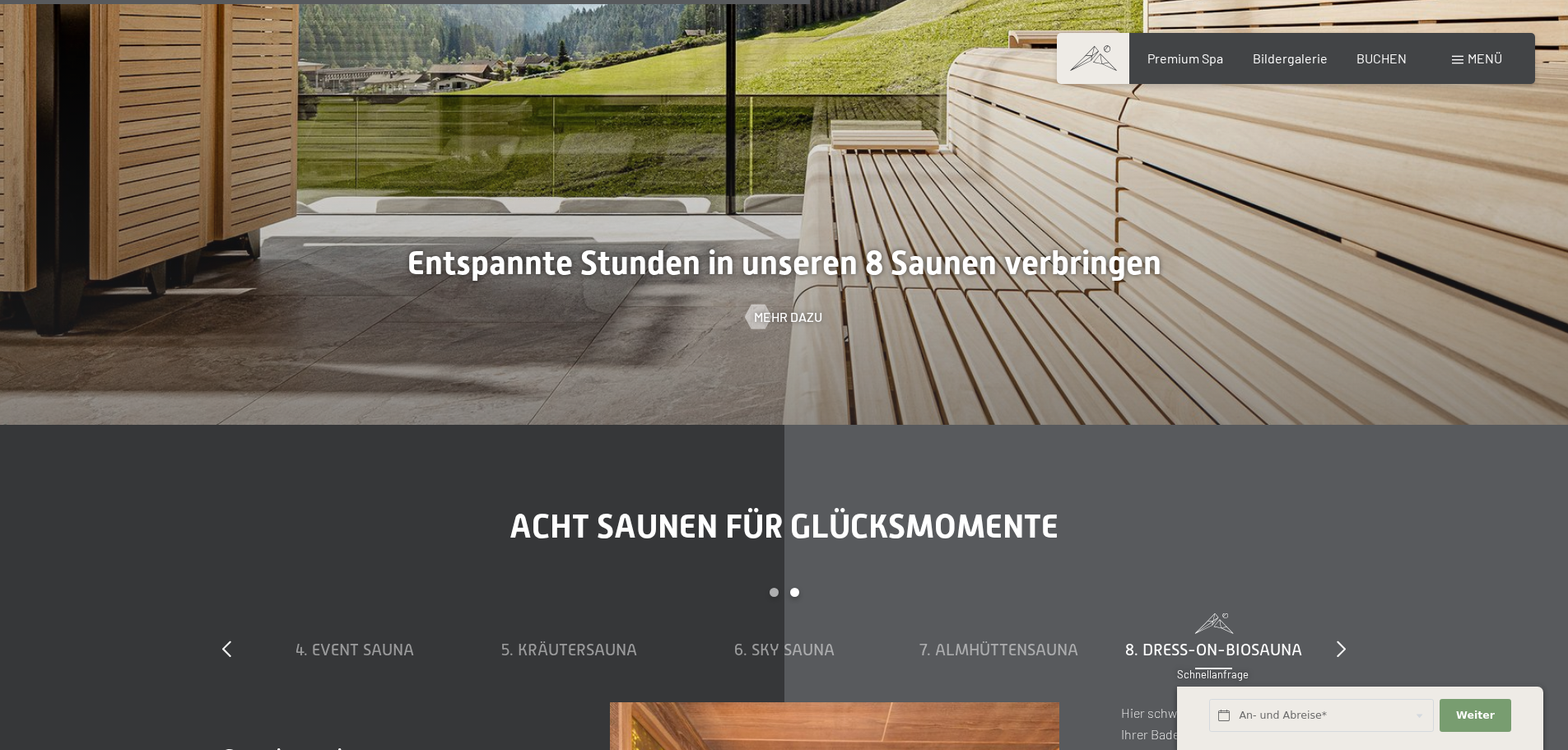
scroll to position [5352, 0]
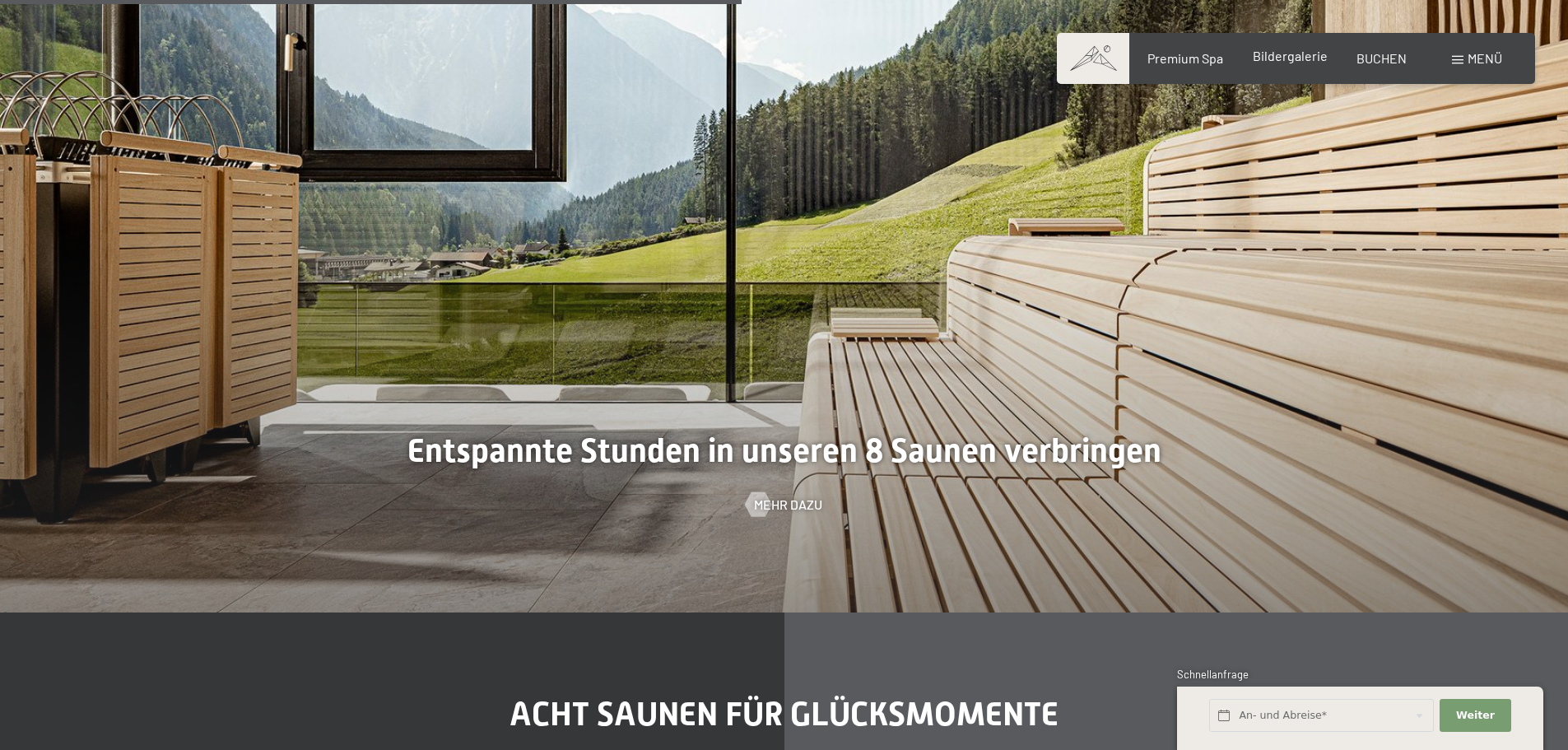
click at [1297, 64] on div "Bildergalerie" at bounding box center [1290, 55] width 75 height 18
click at [1281, 48] on span "Bildergalerie" at bounding box center [1290, 55] width 75 height 16
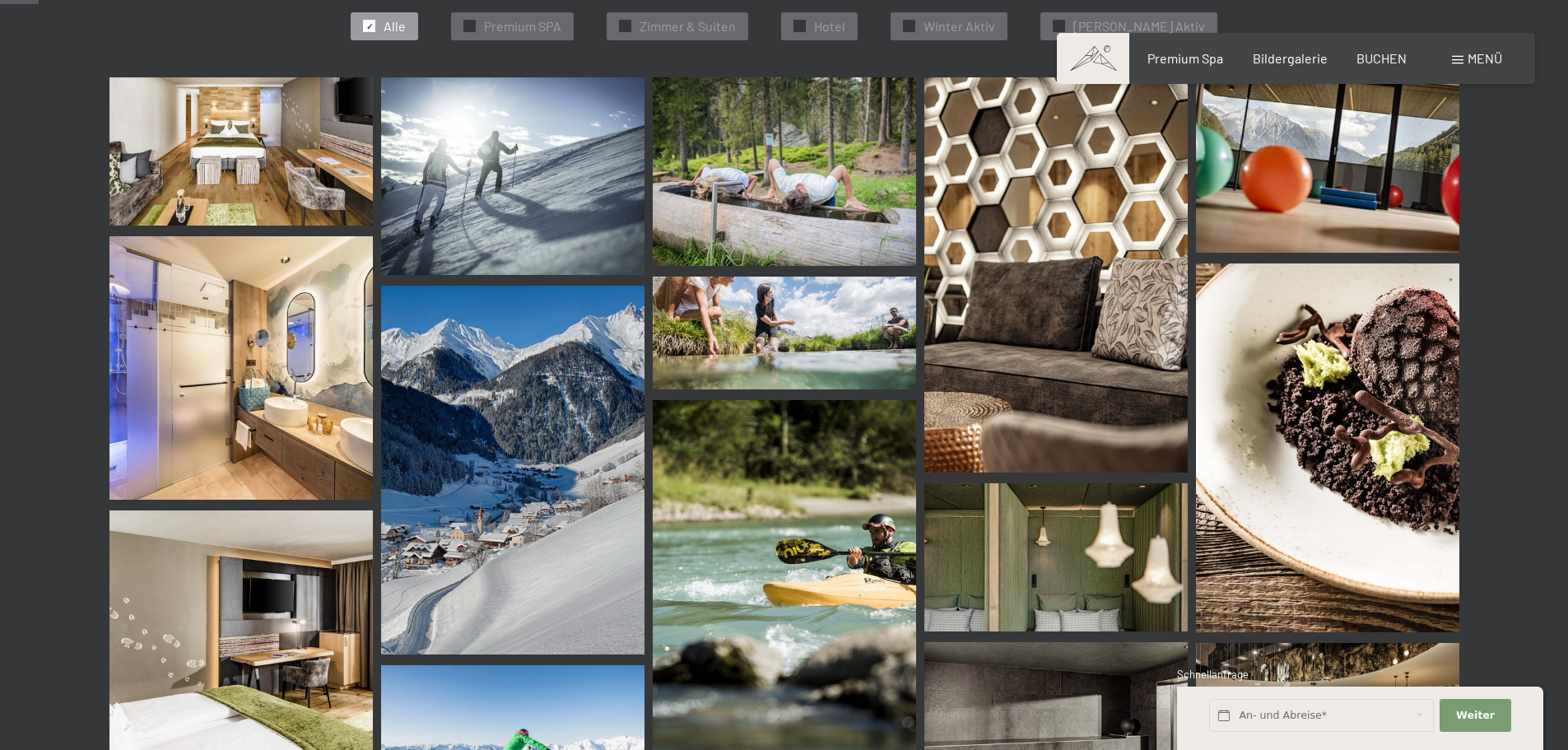
scroll to position [576, 0]
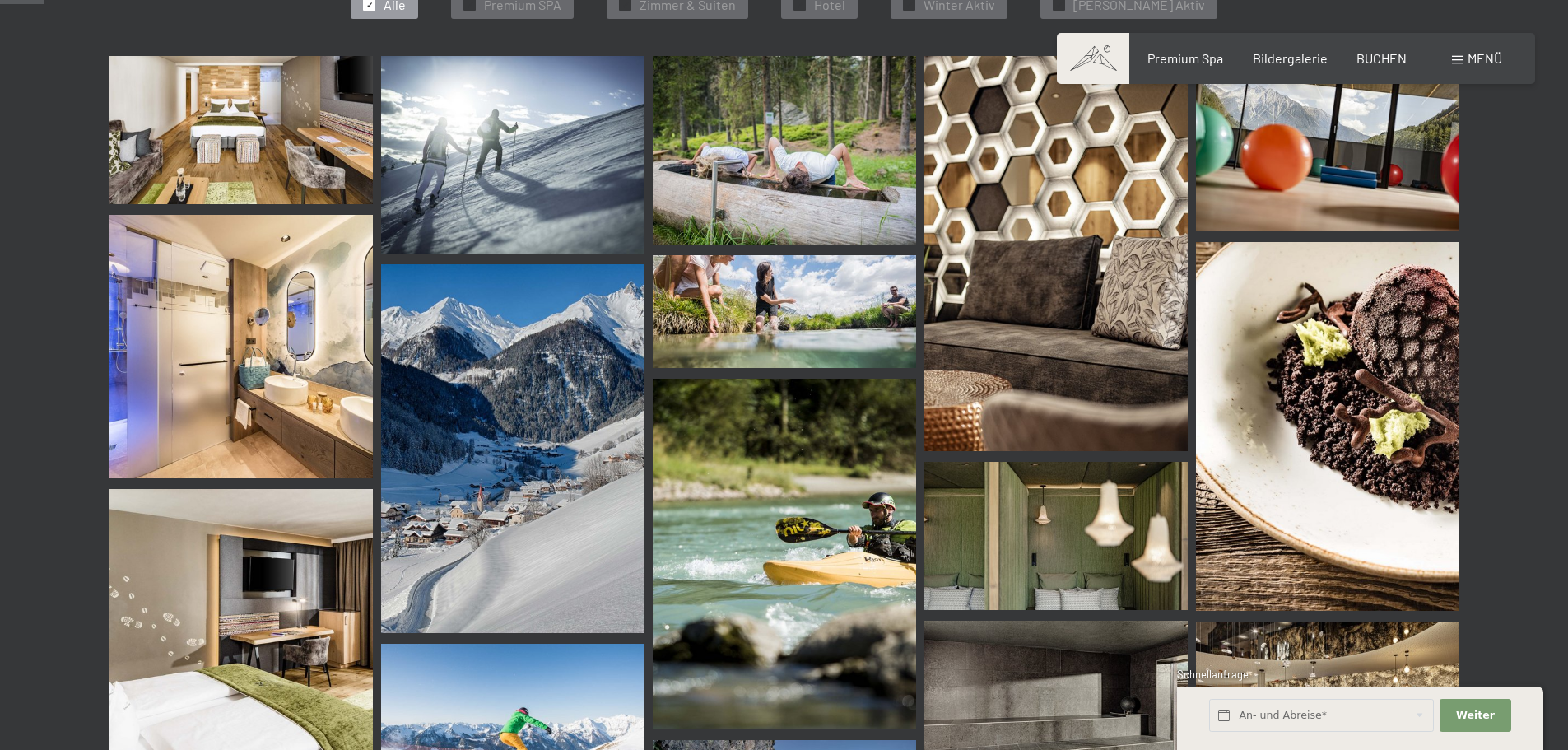
click at [222, 129] on img at bounding box center [241, 130] width 263 height 148
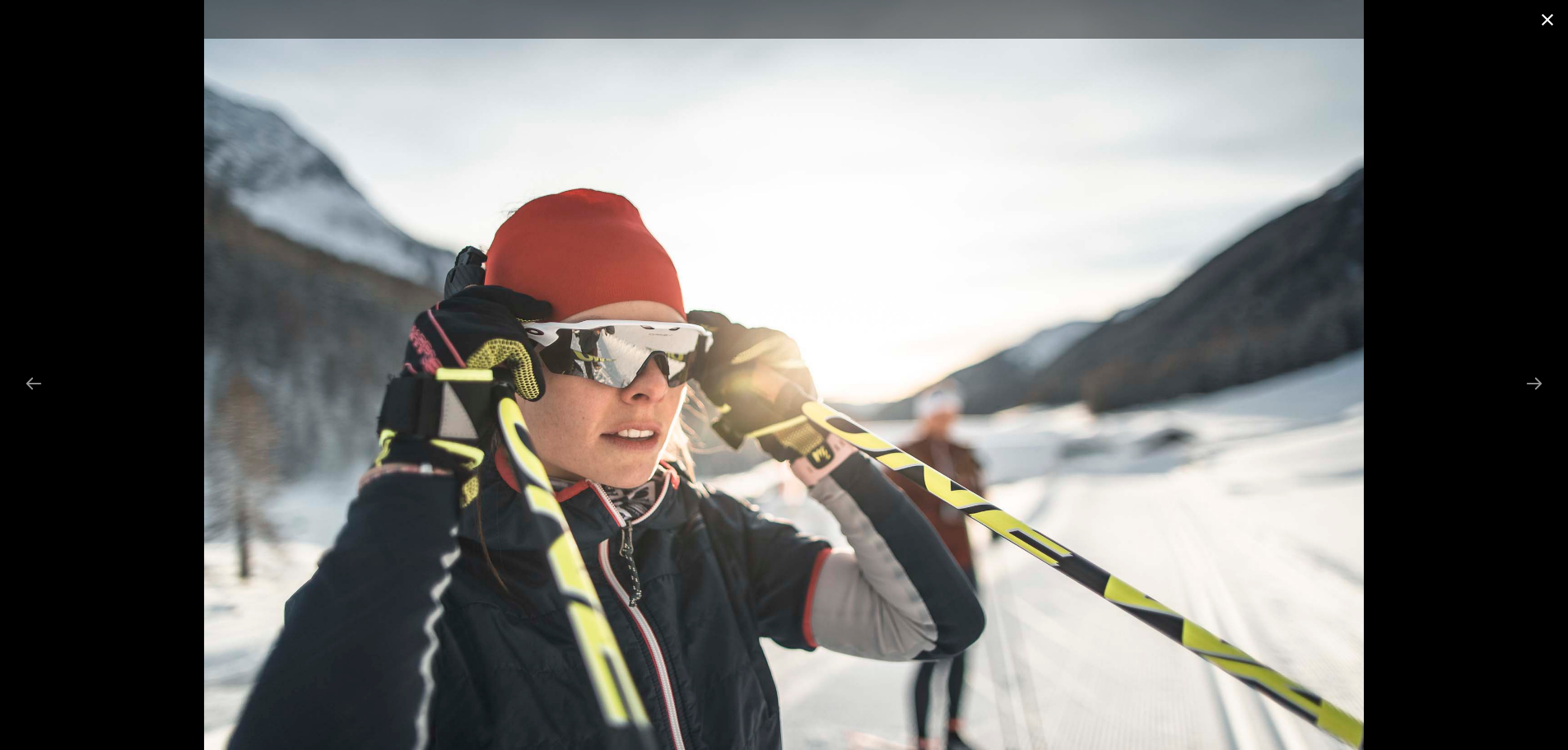
click at [1540, 21] on button "Close gallery" at bounding box center [1547, 19] width 41 height 38
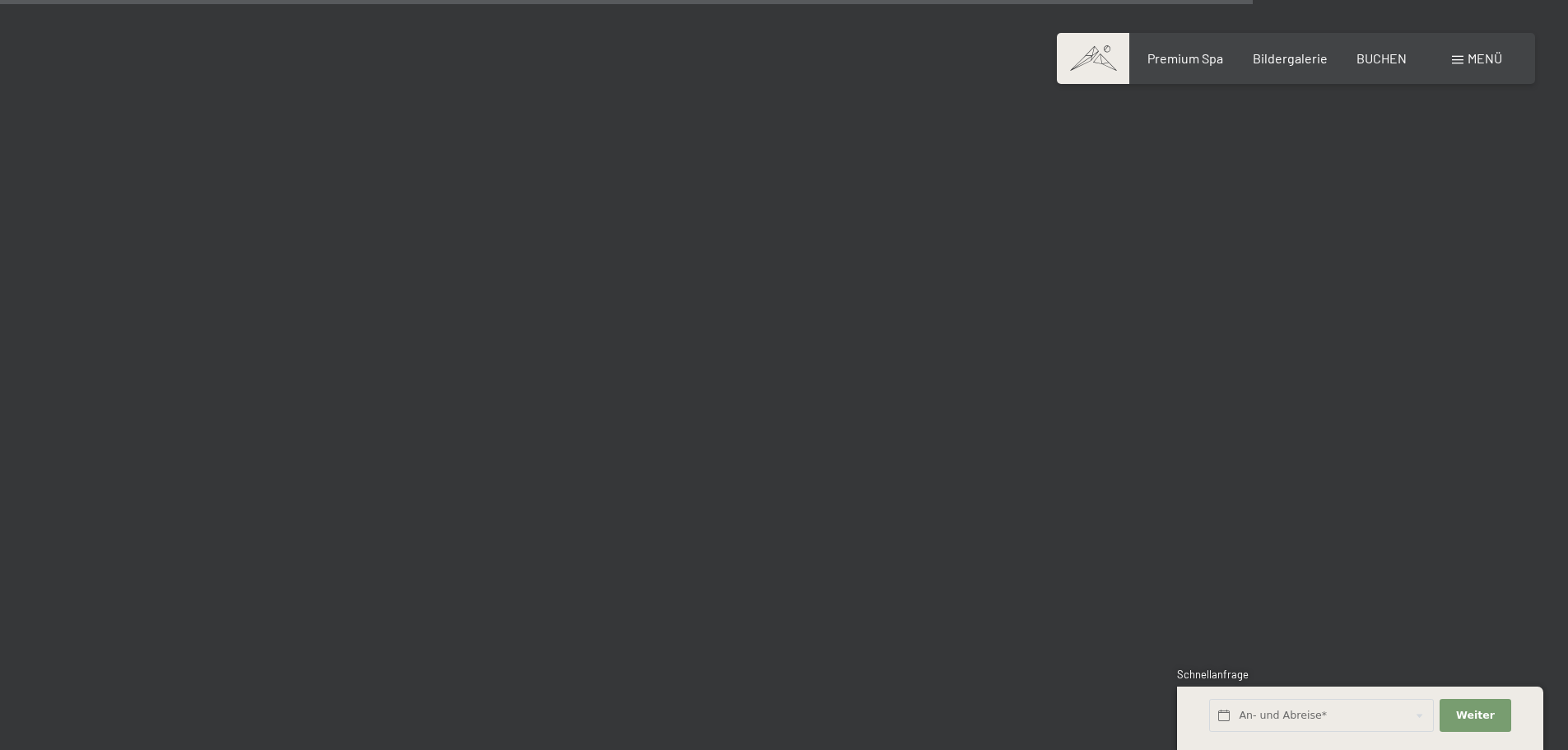
scroll to position [16549, 0]
